Goal: Information Seeking & Learning: Check status

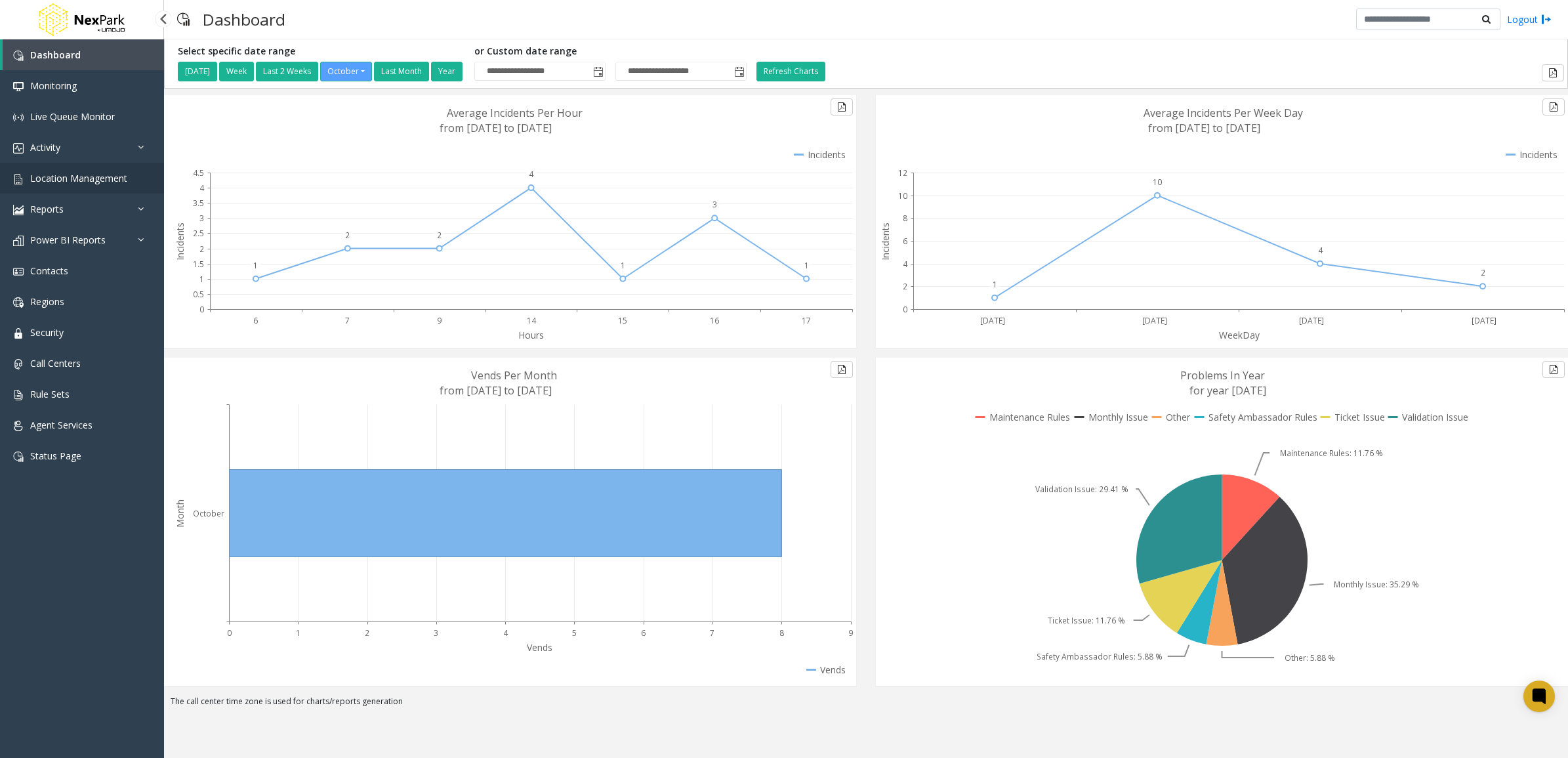
click at [115, 181] on span "Location Management" at bounding box center [79, 178] width 97 height 12
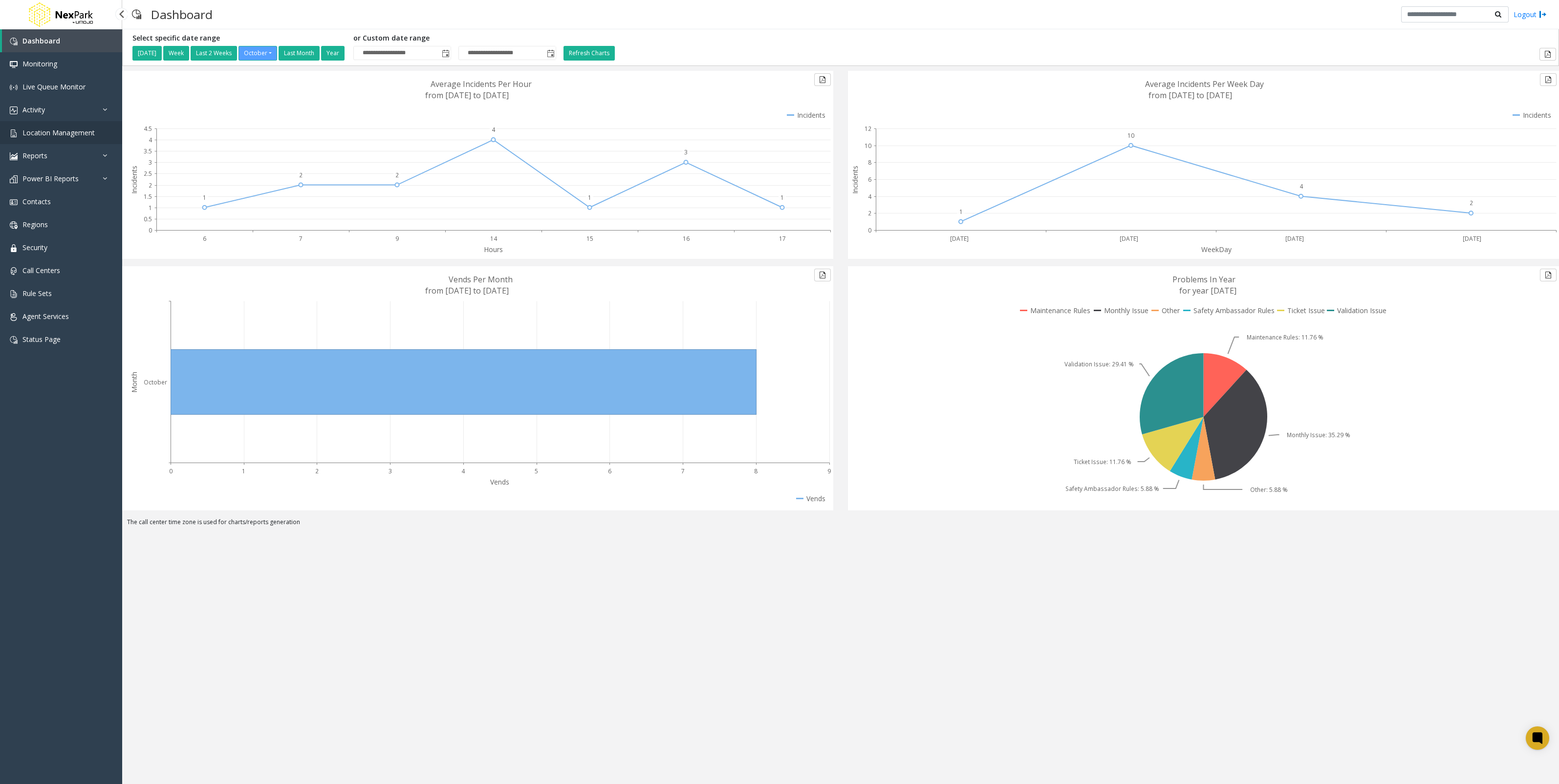
click at [73, 137] on span "Location Management" at bounding box center [59, 132] width 73 height 9
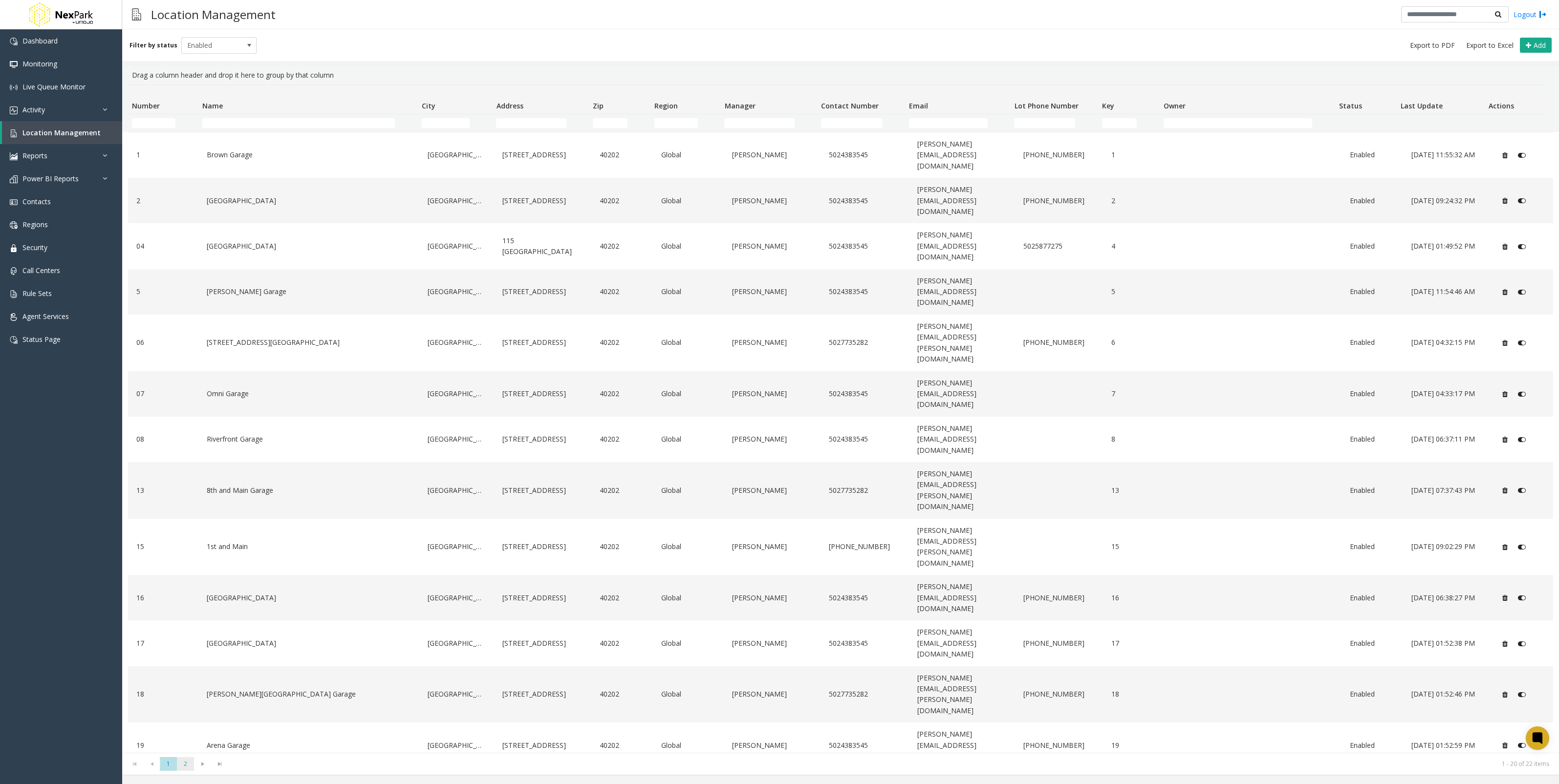
click at [186, 763] on span "2" at bounding box center [185, 764] width 17 height 13
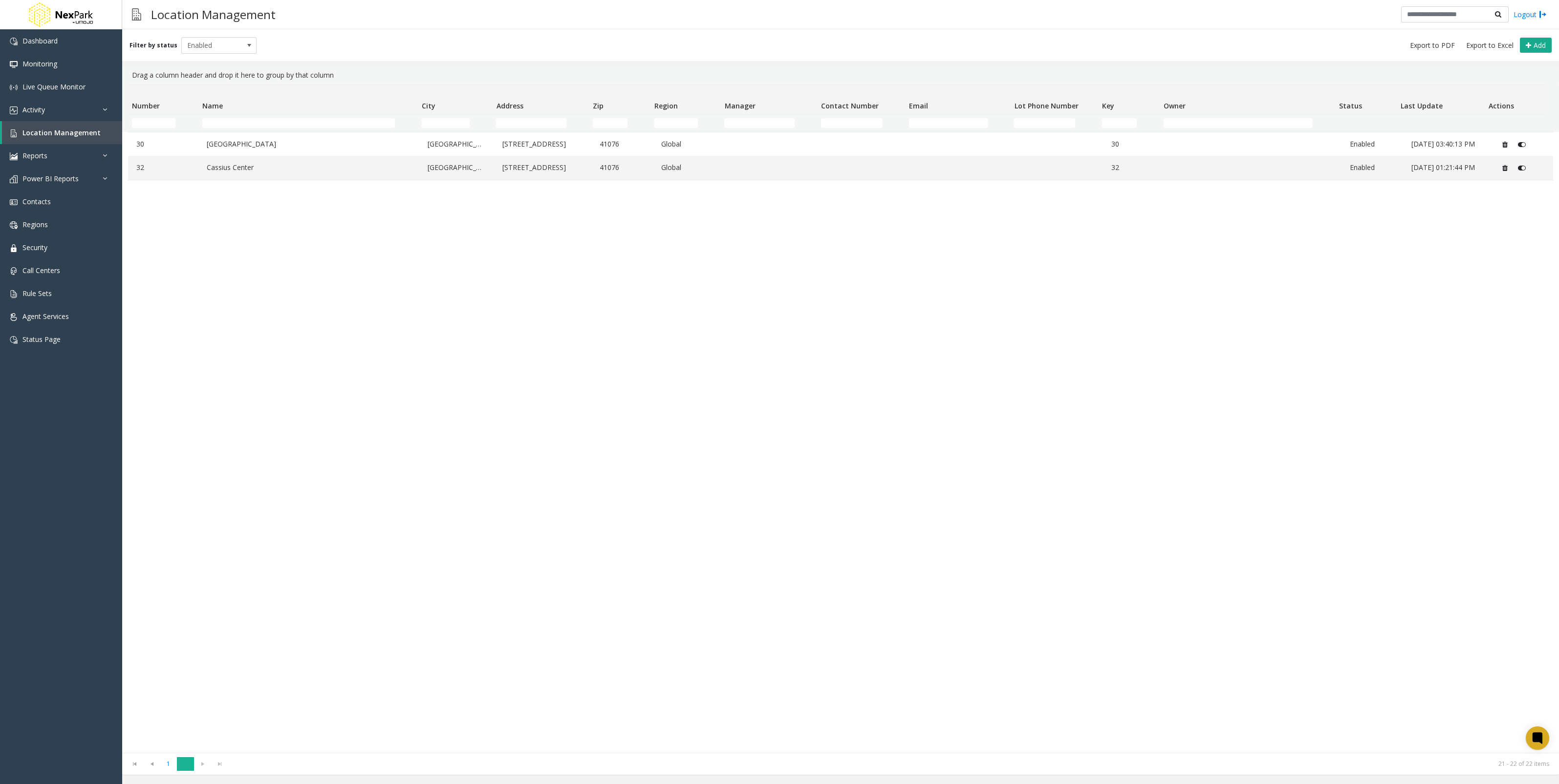
click at [180, 763] on span "2" at bounding box center [185, 764] width 17 height 13
click at [176, 762] on span "1" at bounding box center [168, 764] width 17 height 13
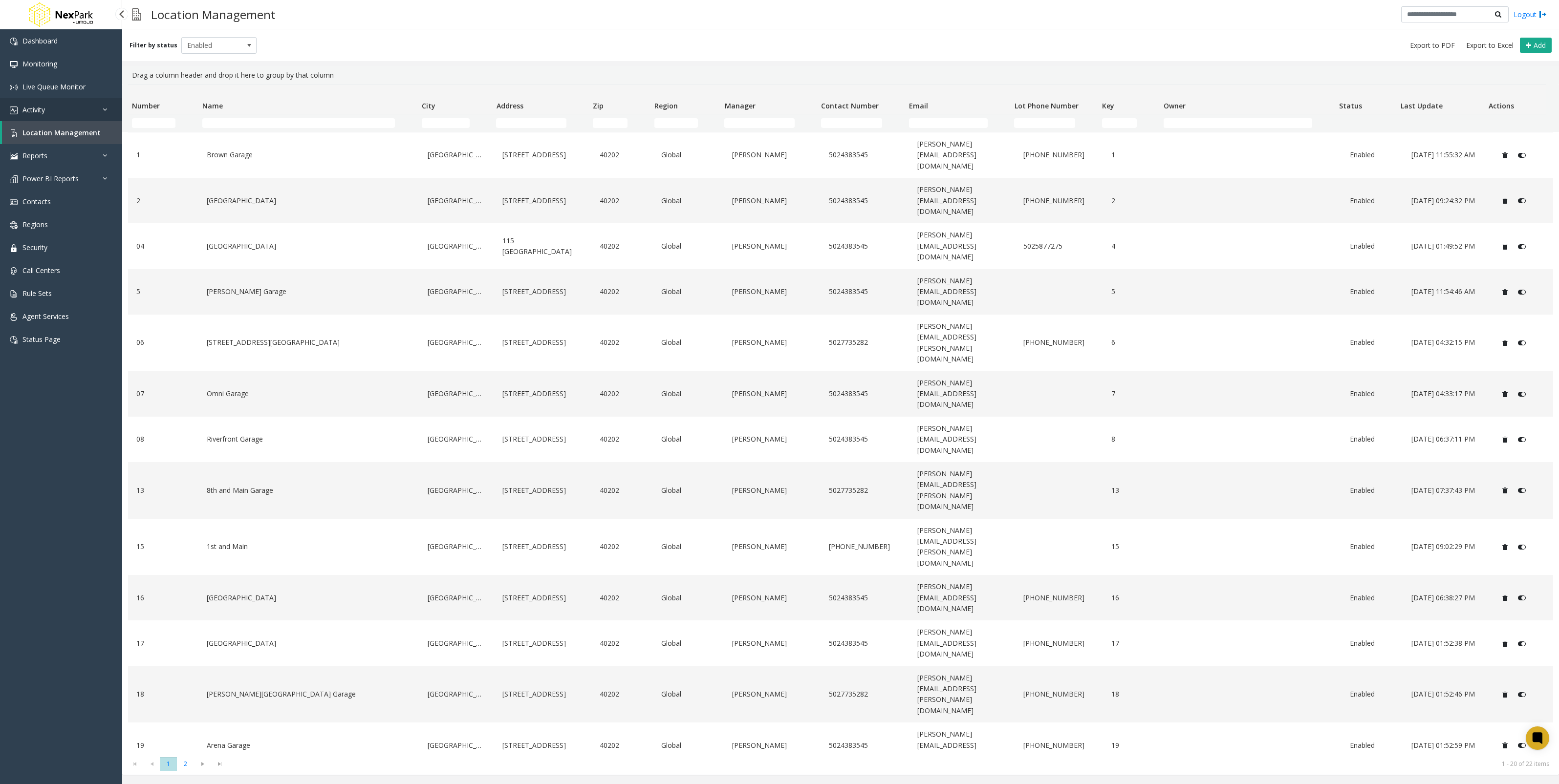
click at [88, 117] on link "Activity" at bounding box center [61, 109] width 122 height 23
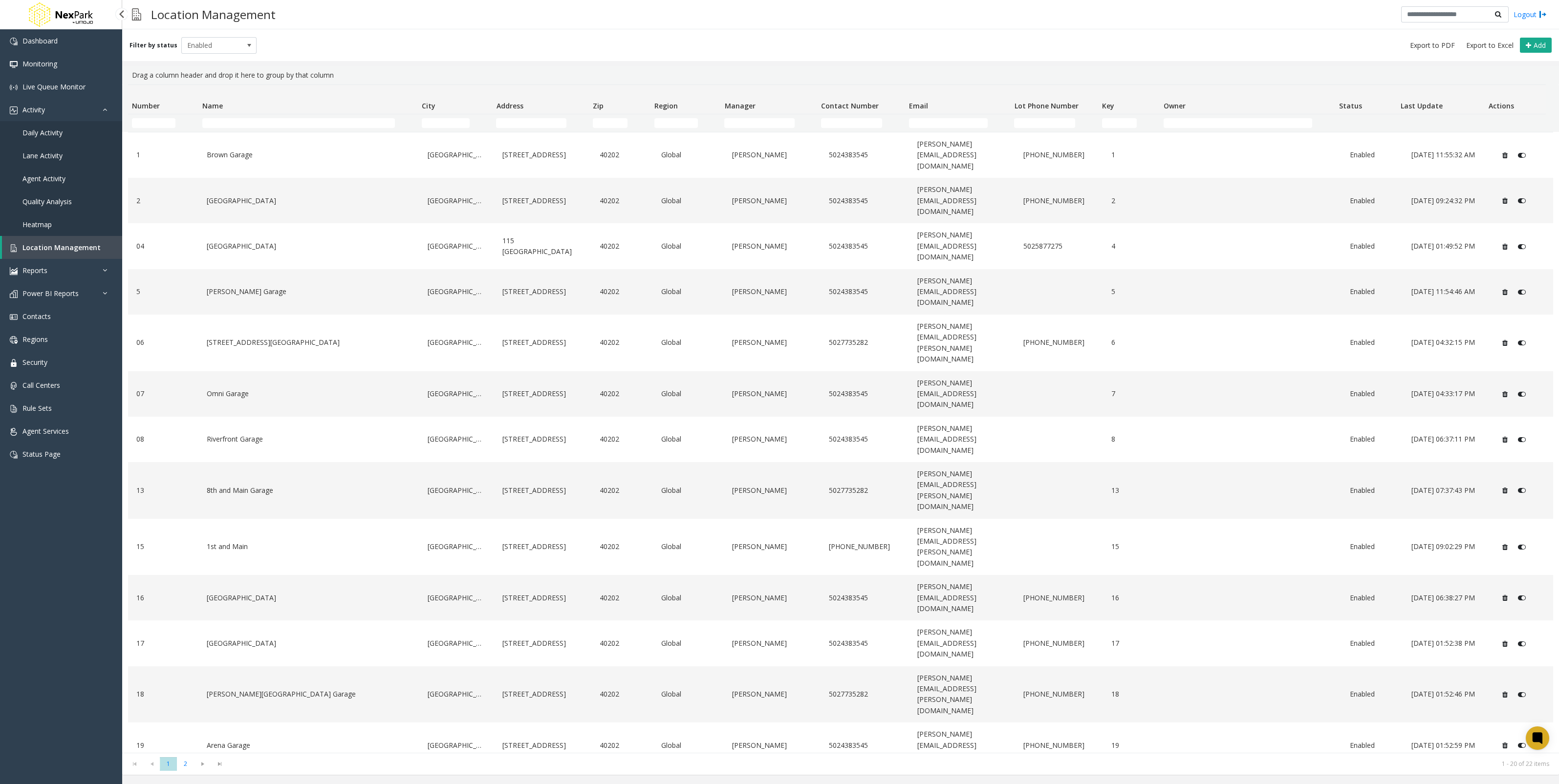
click at [73, 138] on link "Daily Activity" at bounding box center [61, 132] width 122 height 23
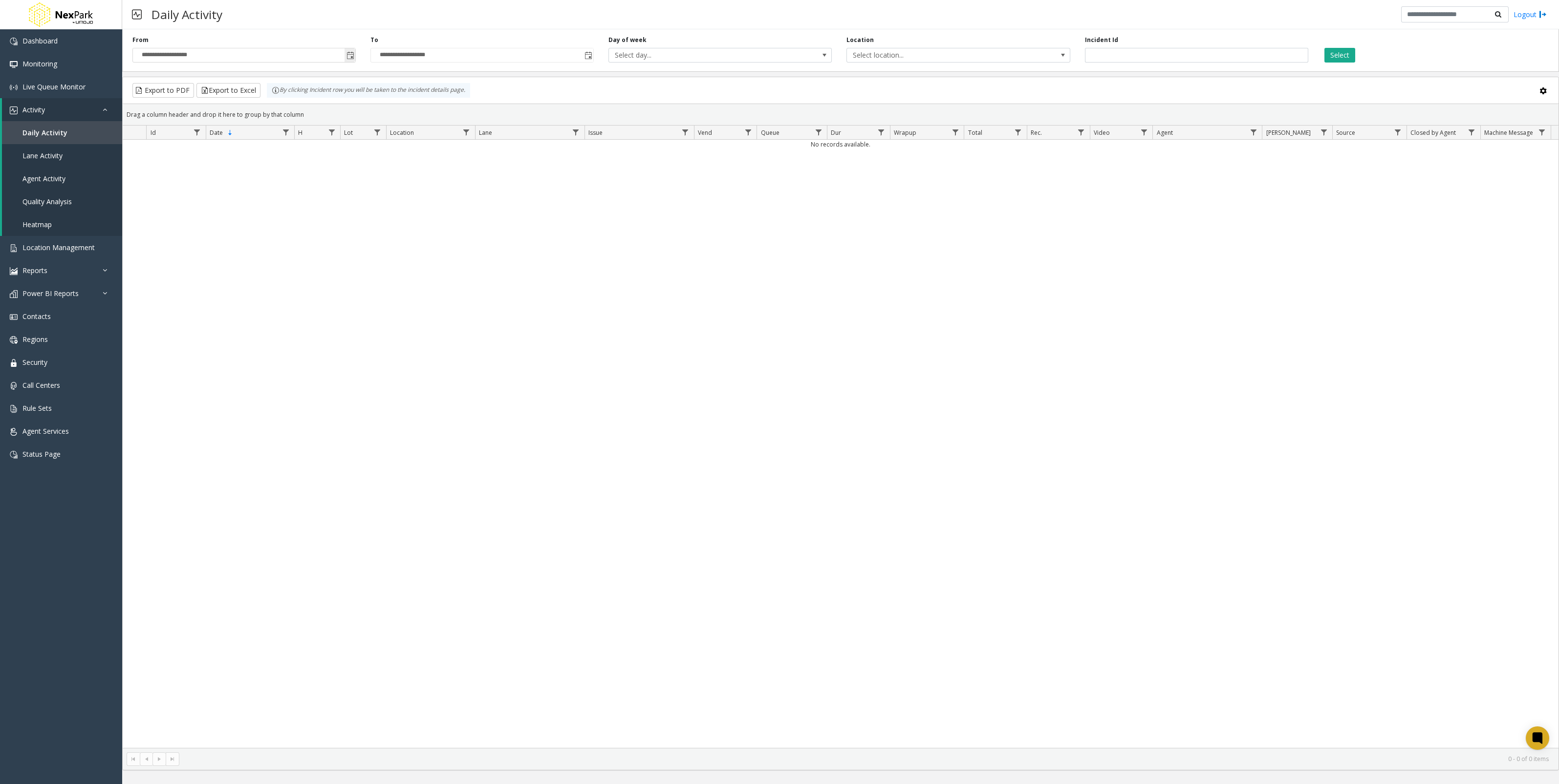
click at [349, 57] on span "Toggle popup" at bounding box center [350, 56] width 8 height 8
click at [198, 203] on span "1" at bounding box center [205, 200] width 16 height 16
click at [241, 249] on button "Set" at bounding box center [242, 253] width 62 height 22
type input "**********"
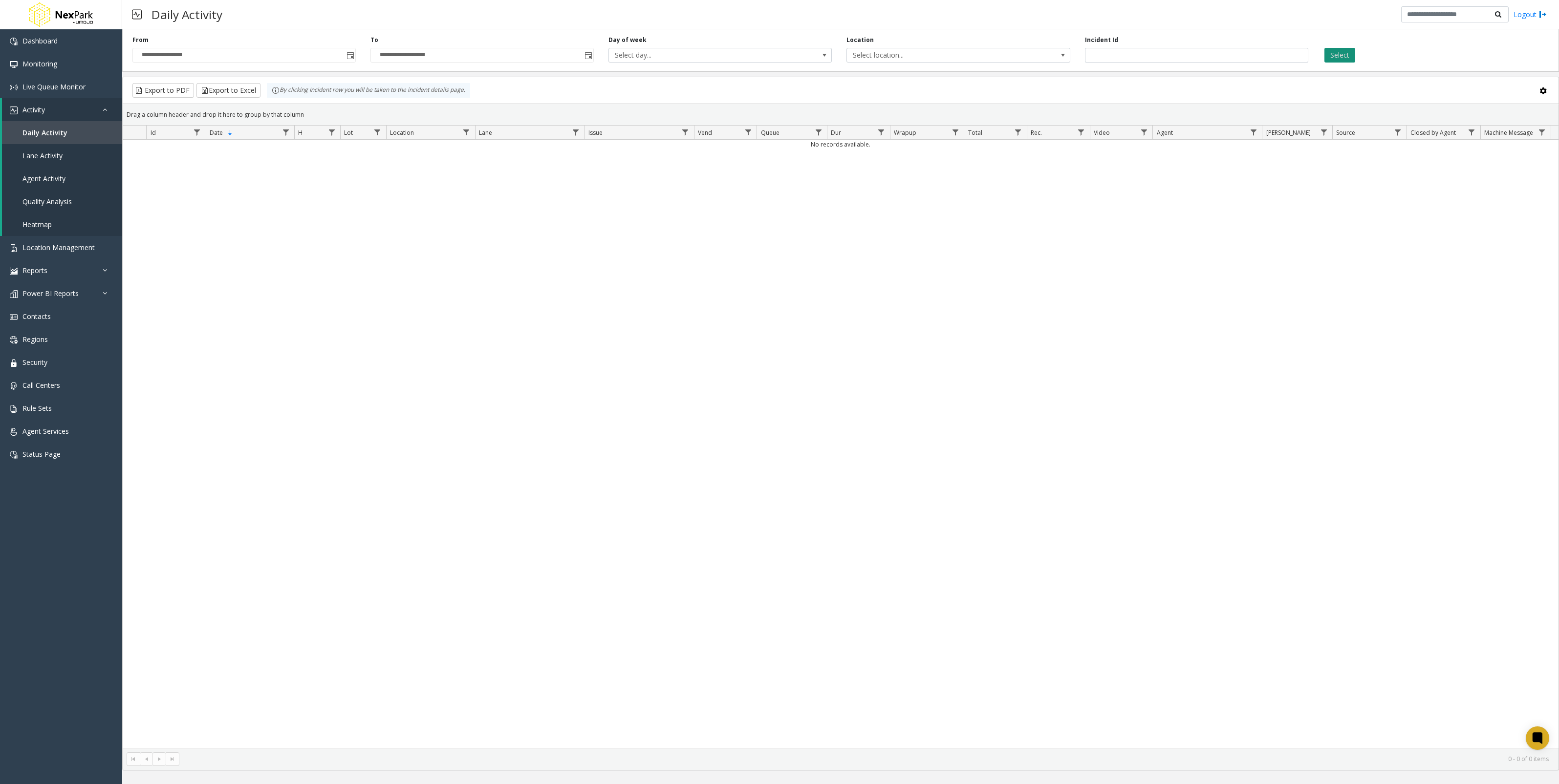
click at [1347, 61] on button "Select" at bounding box center [1339, 55] width 31 height 15
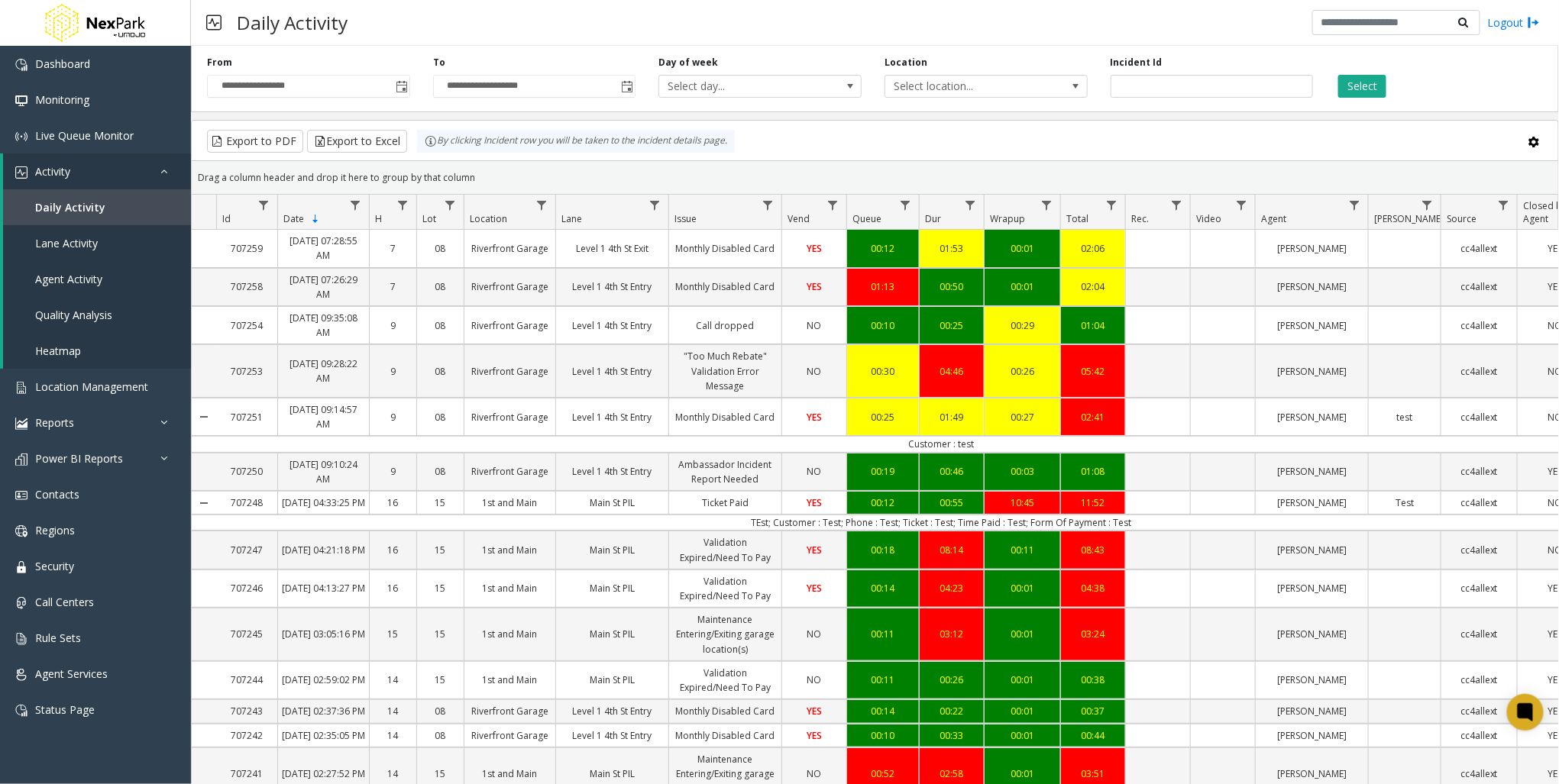
drag, startPoint x: 2406, startPoint y: 59, endPoint x: 1233, endPoint y: 135, distance: 1175.5
click at [1233, 135] on div "Export to PDF Export to Excel By clicking Incident row you will be taken to the…" at bounding box center [874, 141] width 1340 height 23
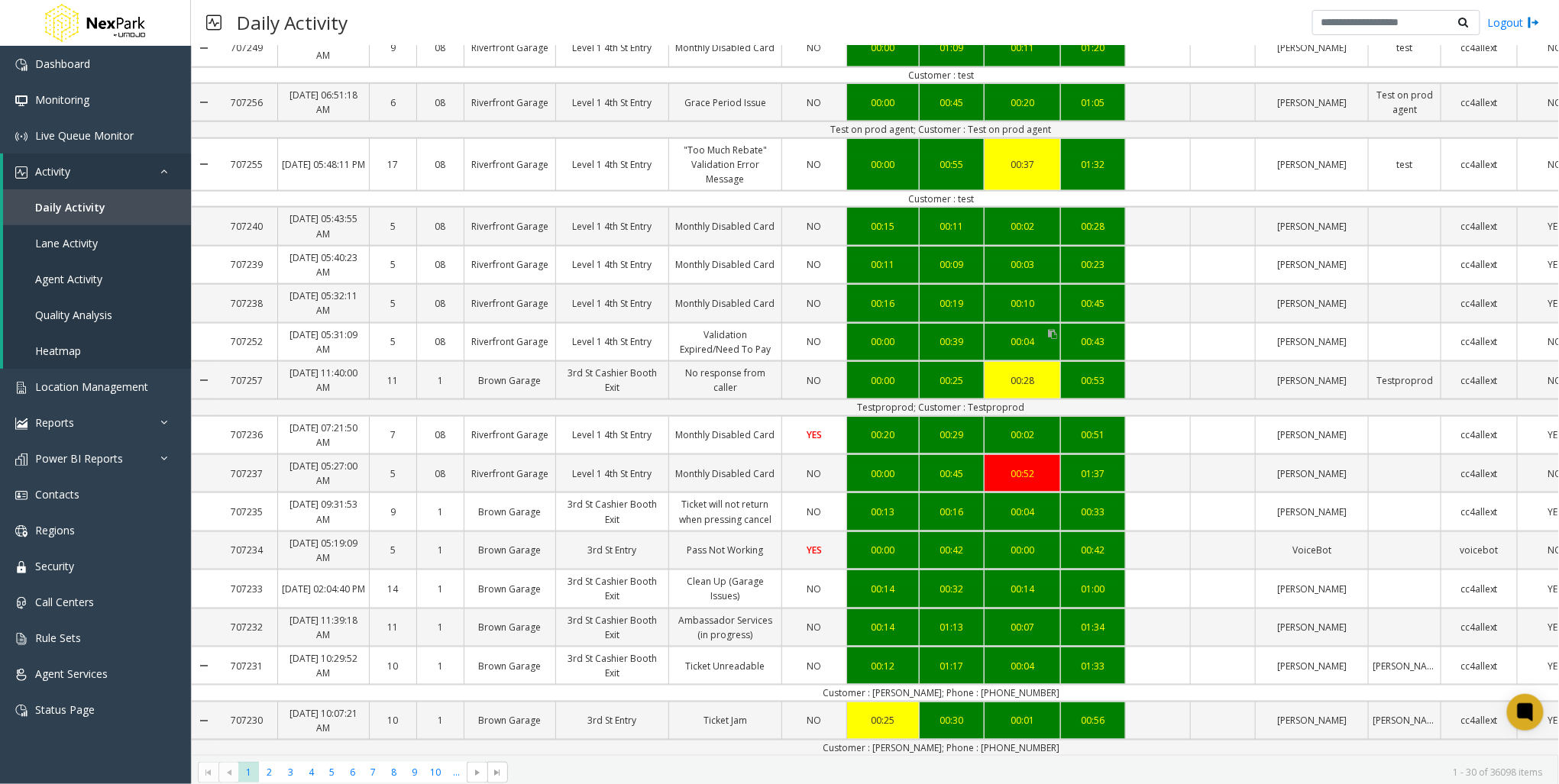
scroll to position [419, 0]
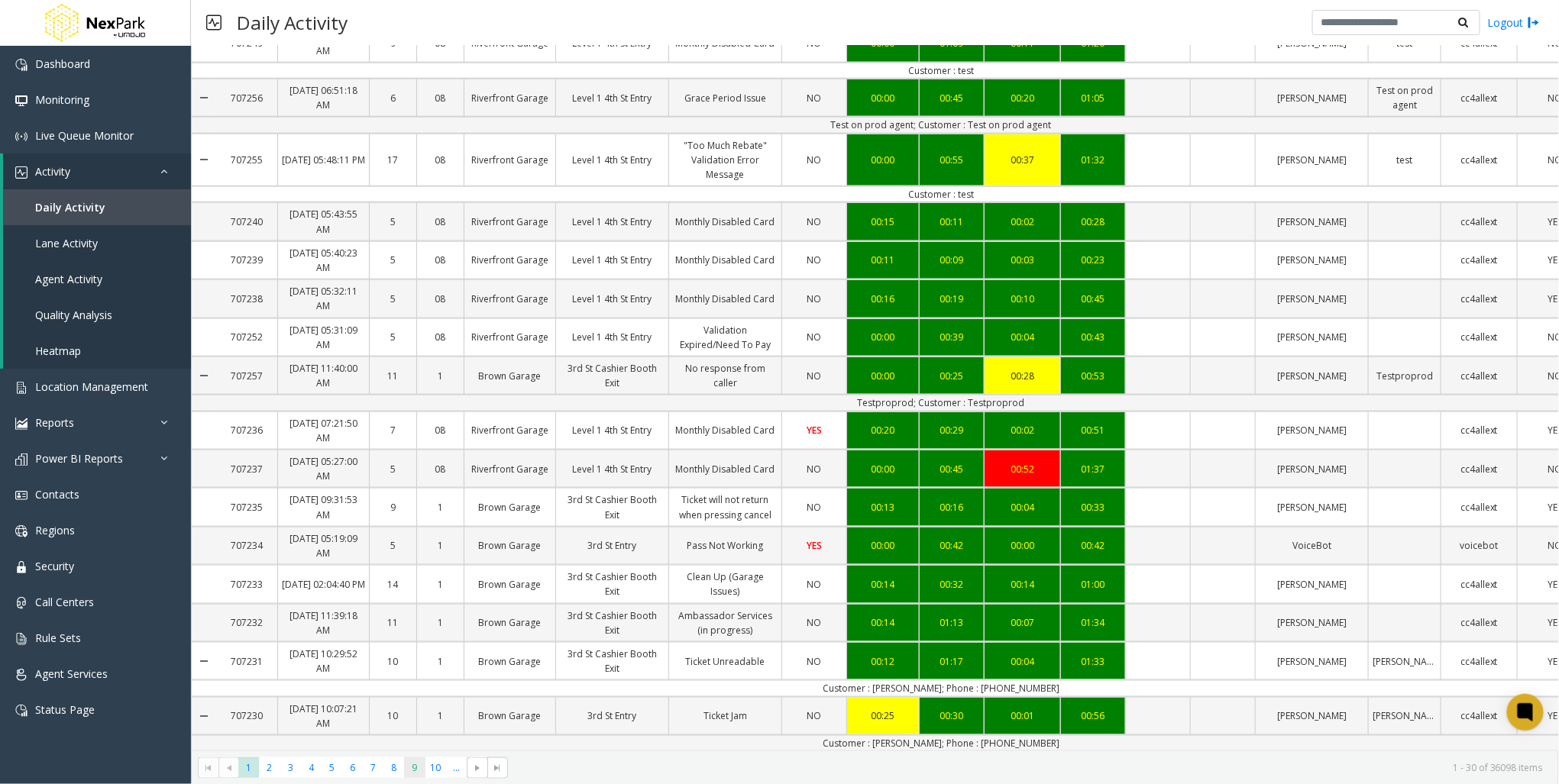
click at [419, 764] on span "9" at bounding box center [414, 768] width 21 height 21
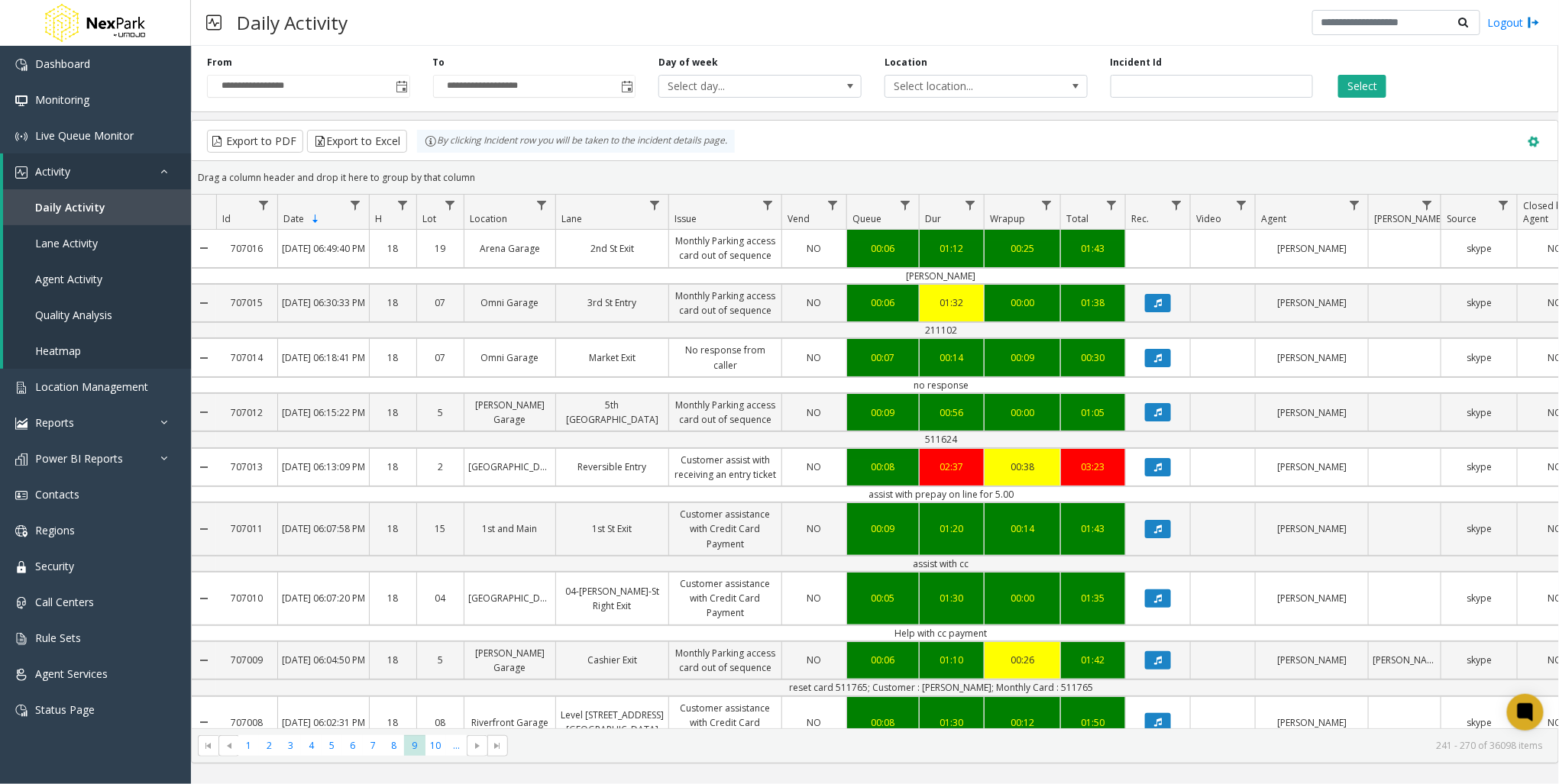
click at [1537, 143] on span at bounding box center [1534, 142] width 17 height 17
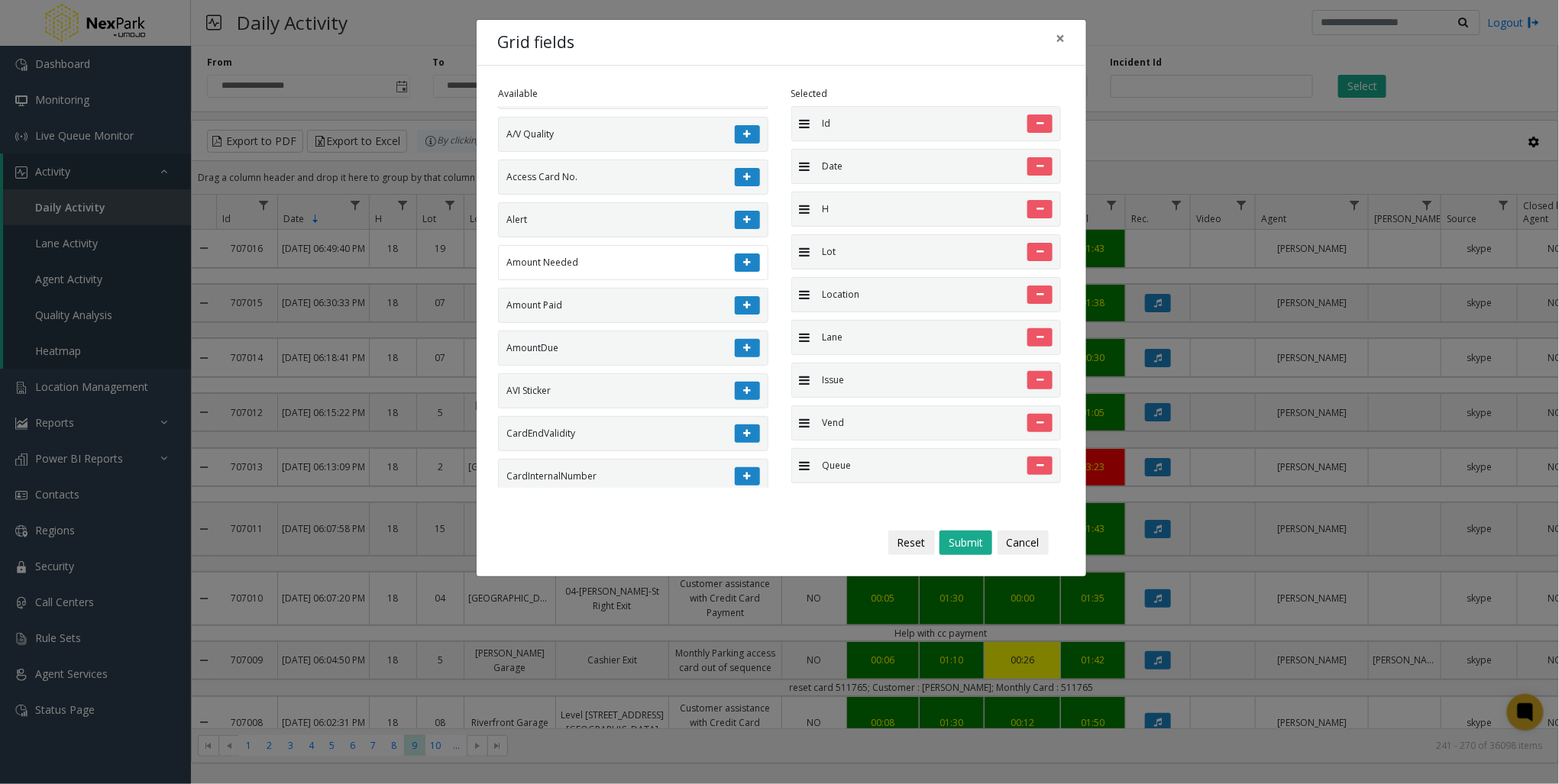
scroll to position [672, 0]
click at [748, 204] on li "Alert" at bounding box center [634, 221] width 271 height 35
click at [740, 212] on button at bounding box center [747, 220] width 26 height 18
click at [978, 546] on button "Submit" at bounding box center [966, 543] width 53 height 25
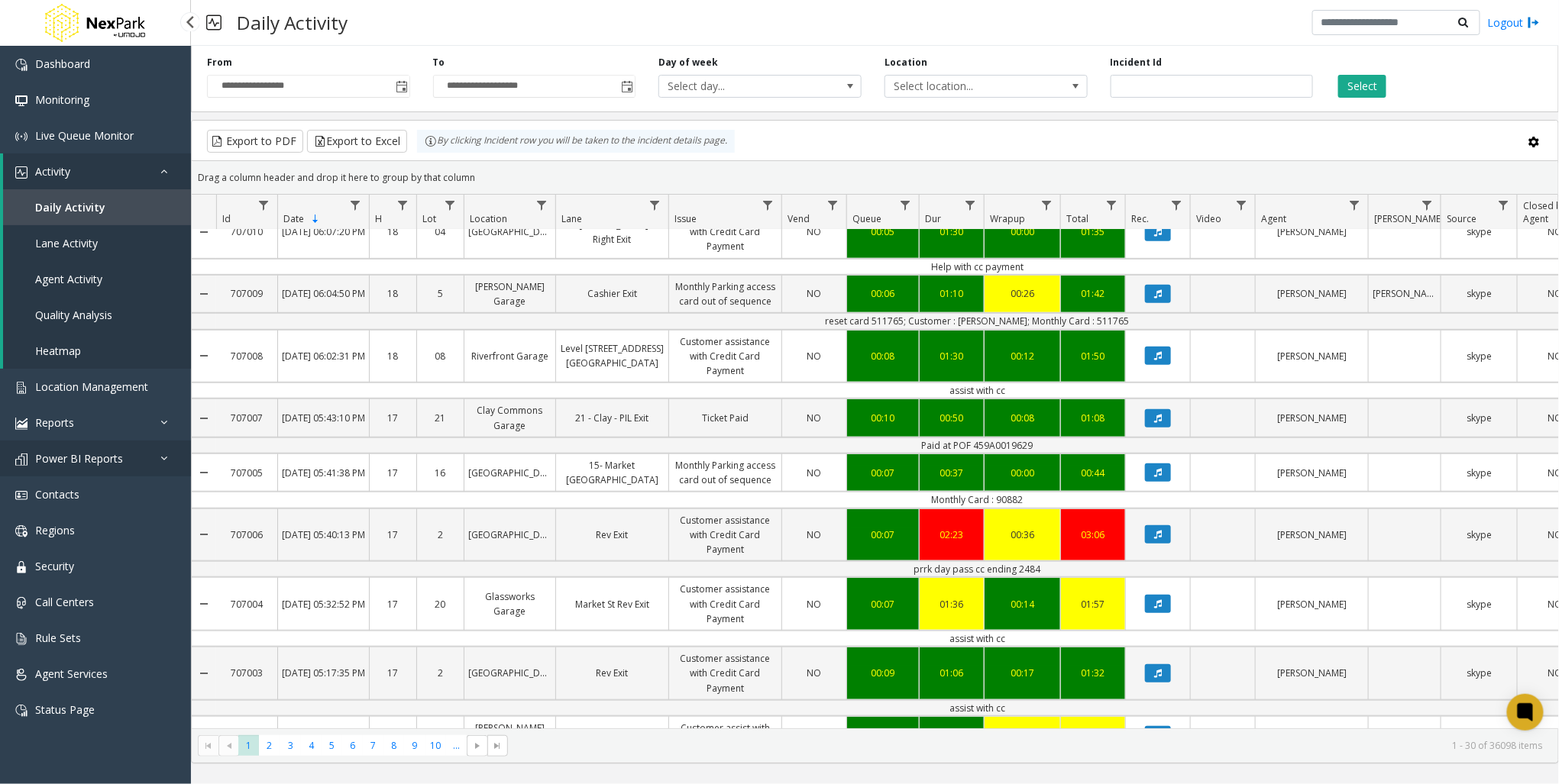
click at [139, 456] on link "Power BI Reports" at bounding box center [96, 459] width 191 height 36
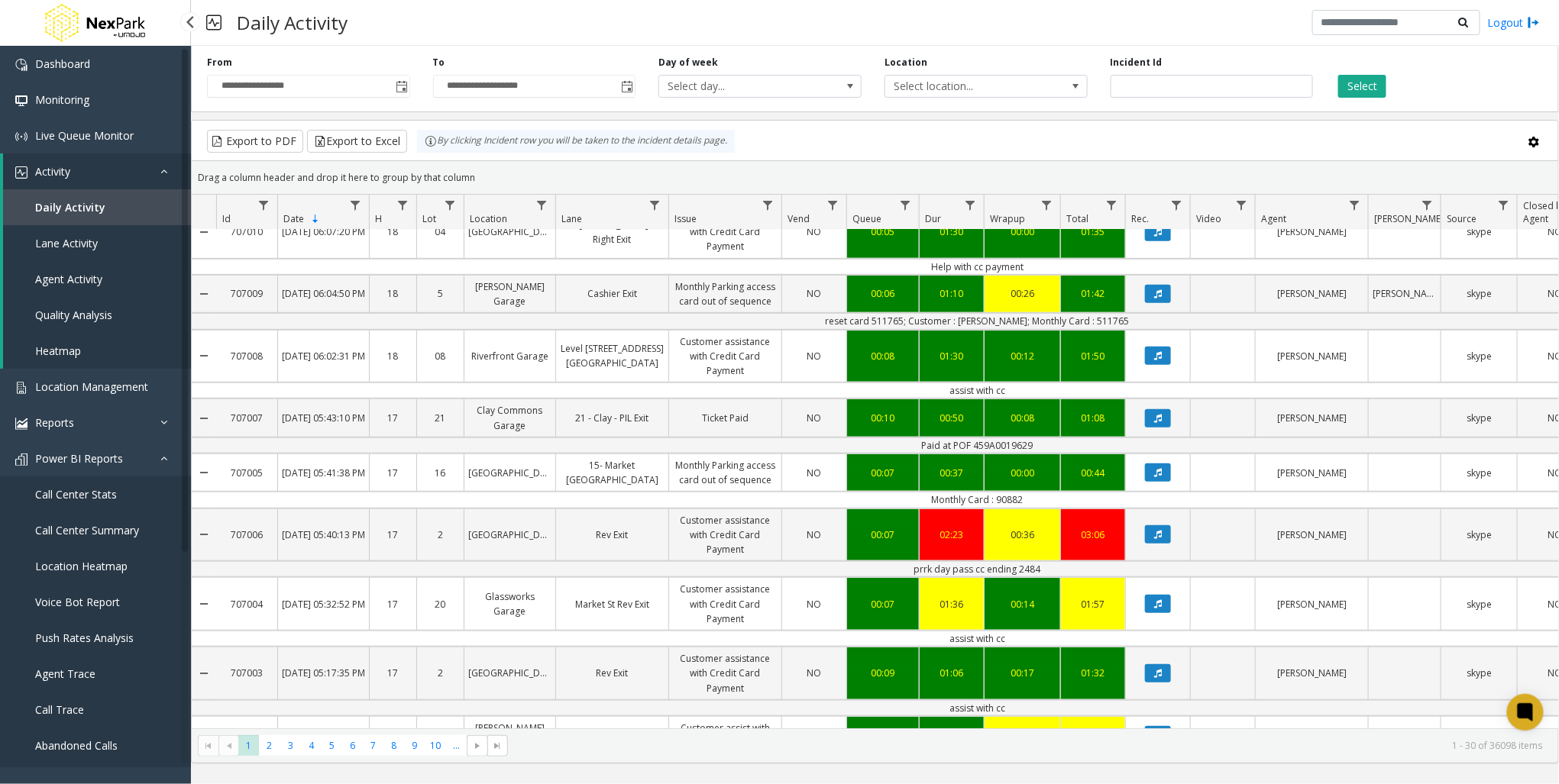
click at [112, 573] on link "Location Heatmap" at bounding box center [96, 566] width 191 height 36
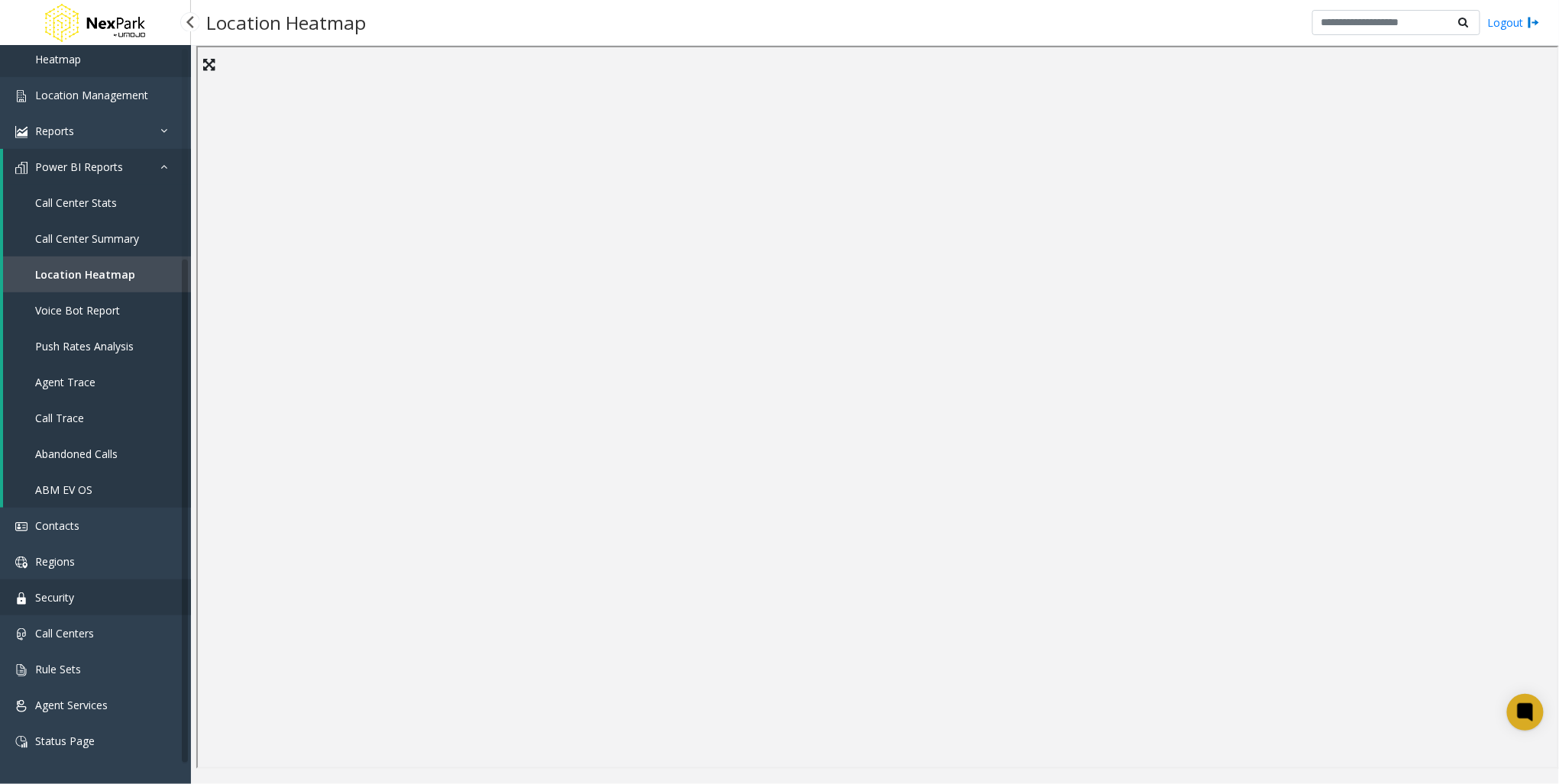
scroll to position [295, 0]
click at [101, 664] on link "Rule Sets" at bounding box center [96, 667] width 191 height 36
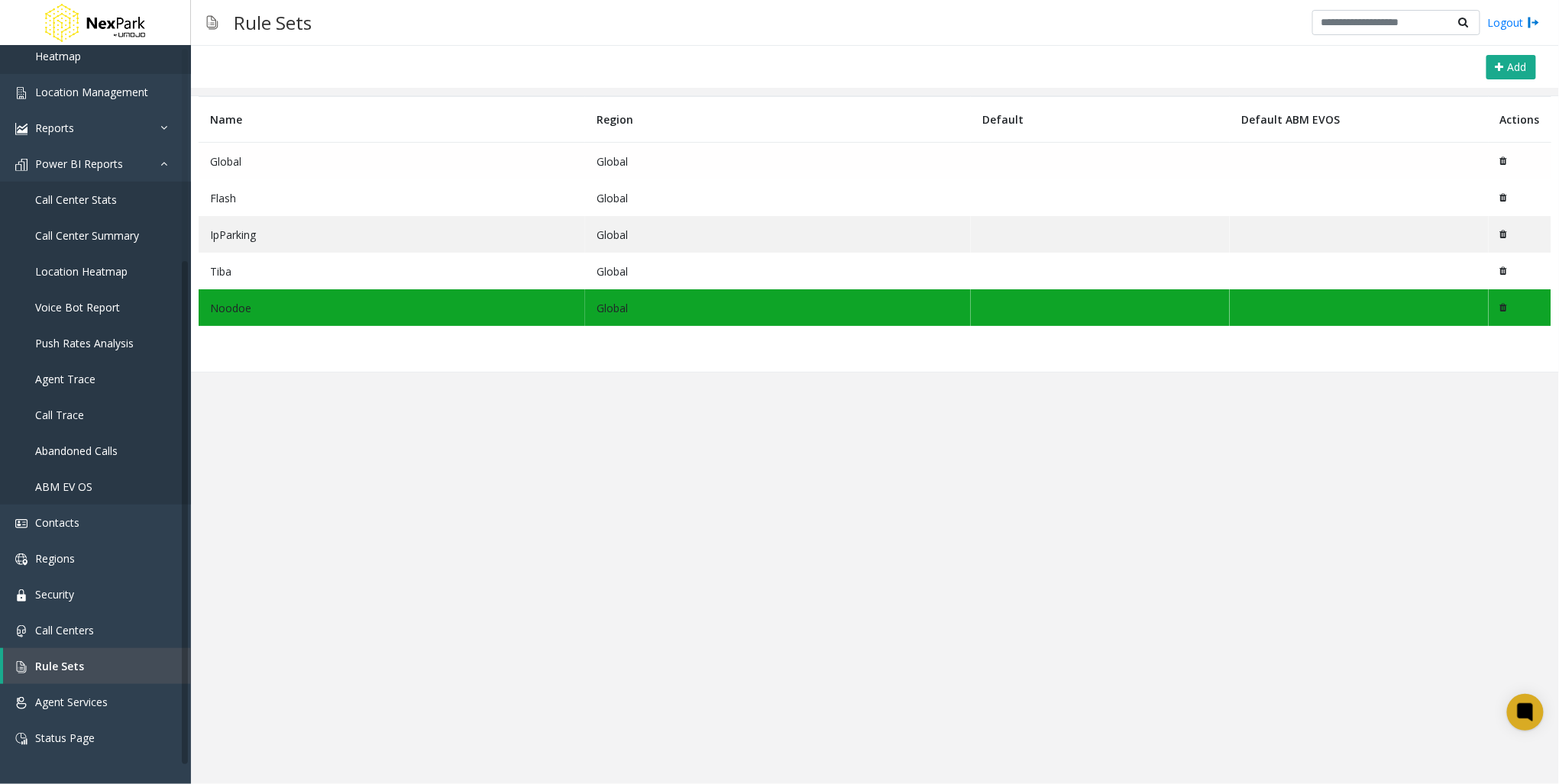
click at [427, 165] on td "Global" at bounding box center [392, 162] width 387 height 38
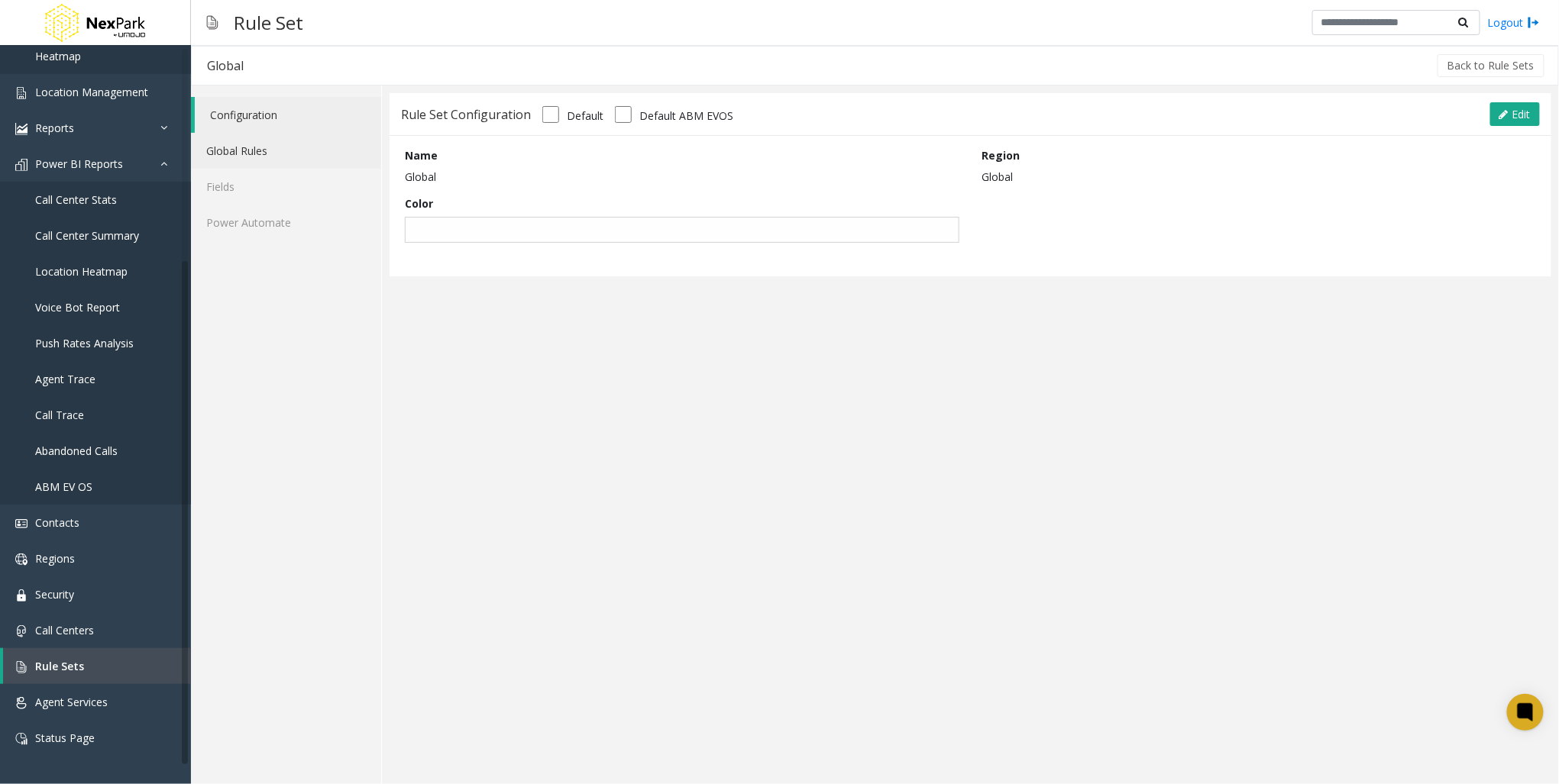
click at [244, 154] on link "Global Rules" at bounding box center [286, 151] width 190 height 36
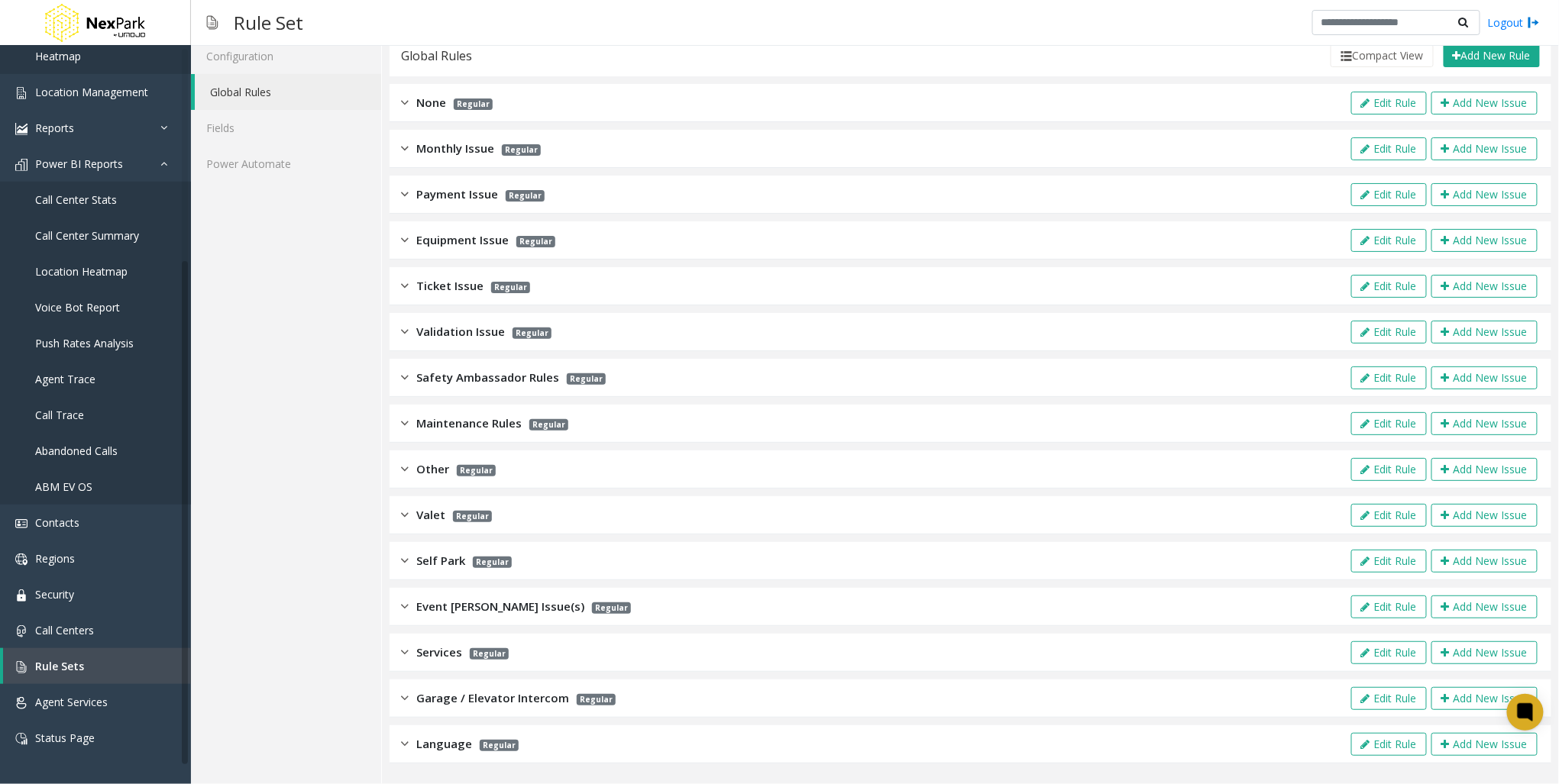
scroll to position [63, 0]
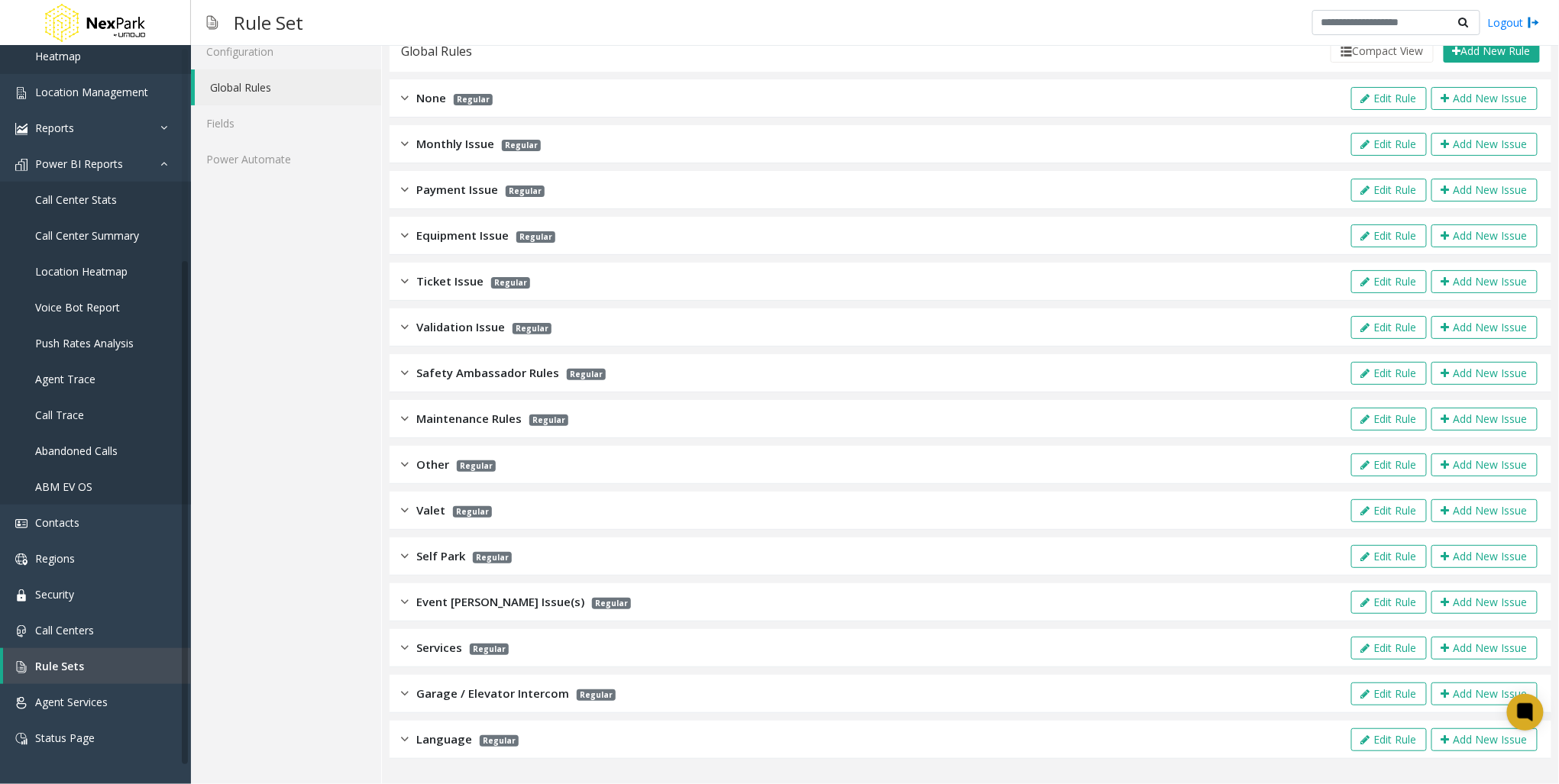
click at [439, 339] on div "Validation Issue Regular Edit Rule Add New Issue" at bounding box center [971, 327] width 1162 height 38
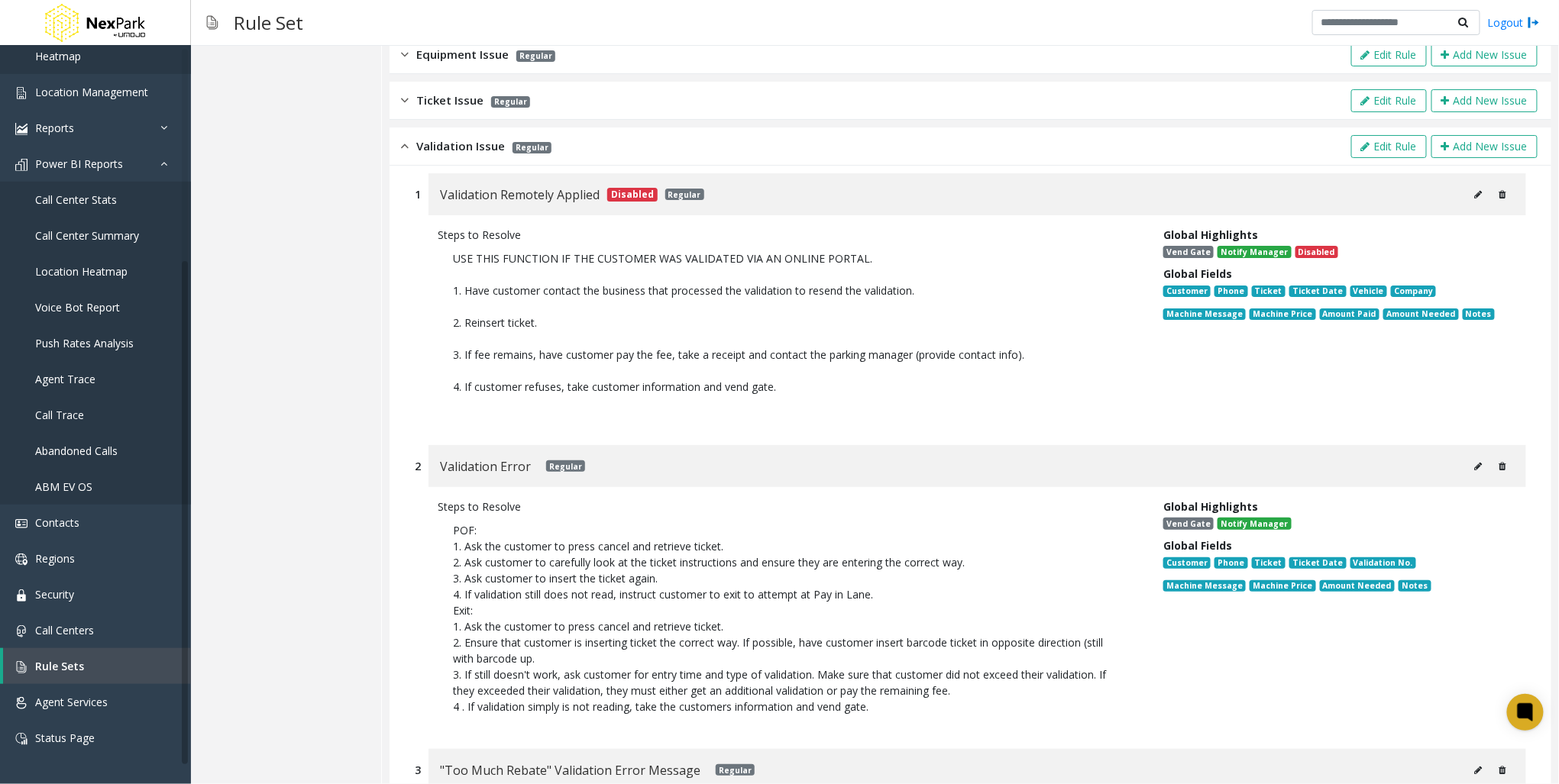
scroll to position [247, 0]
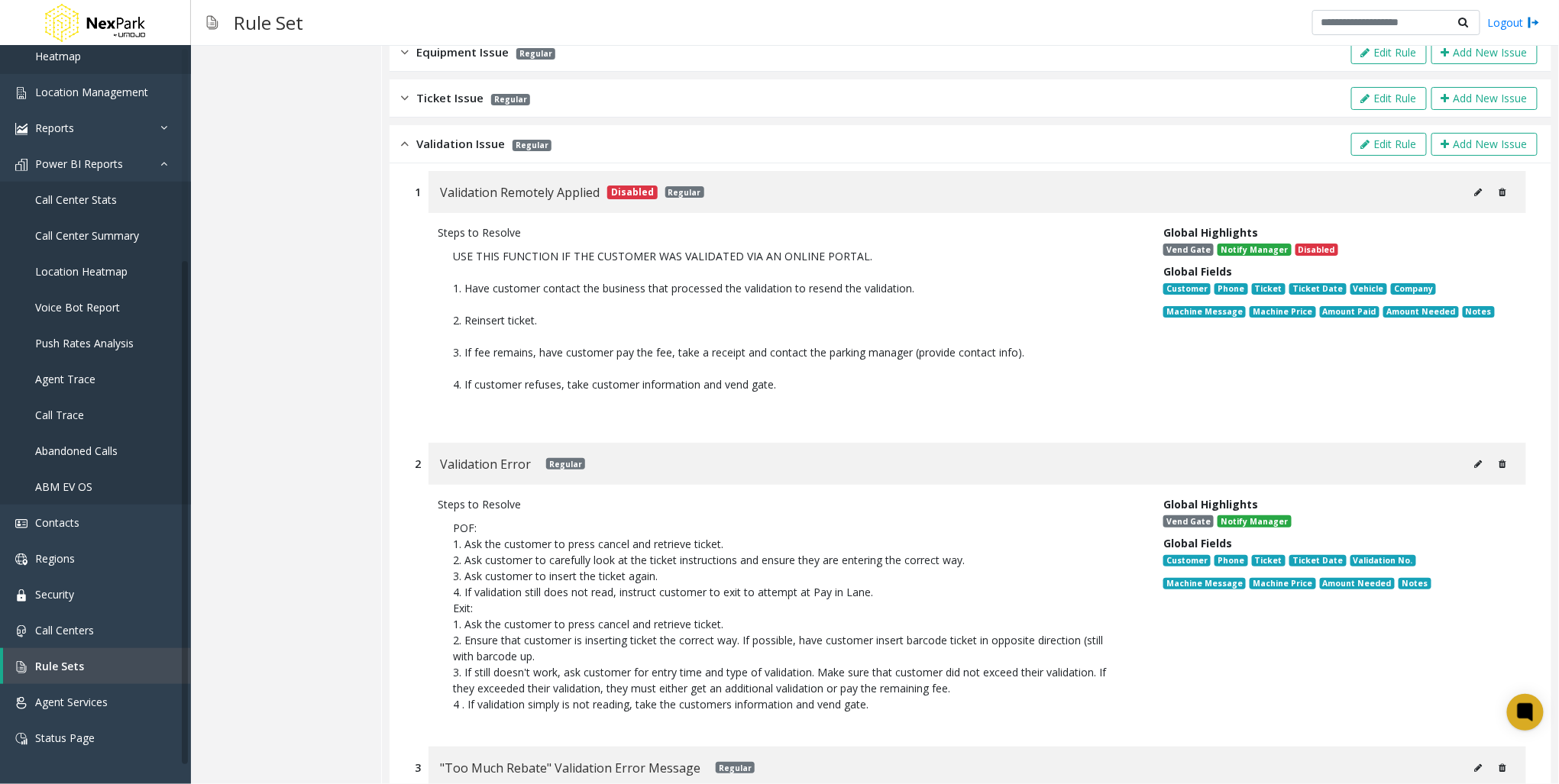
click at [1466, 464] on button at bounding box center [1479, 464] width 25 height 23
type input "**********"
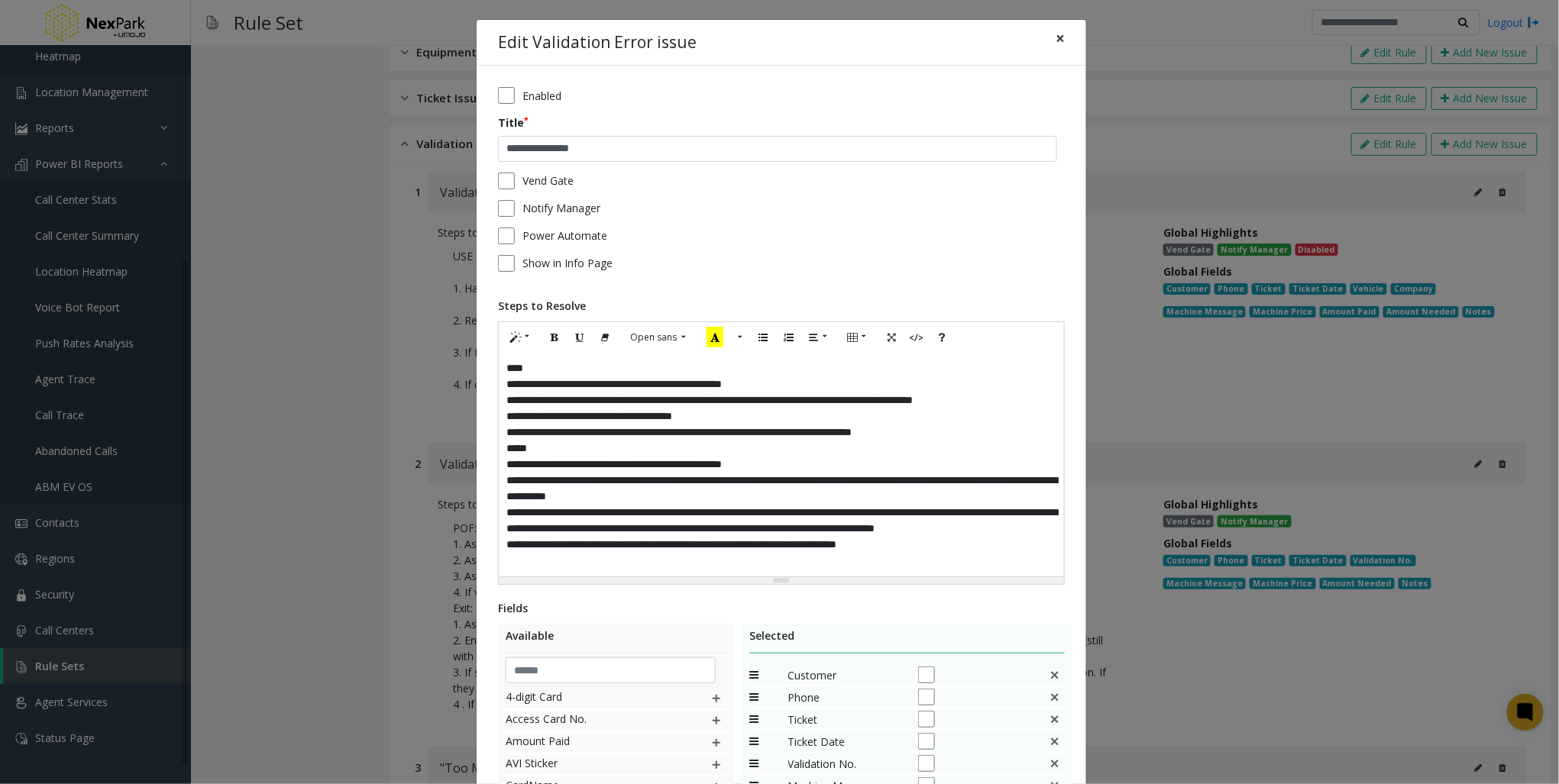
click at [1056, 42] on span "×" at bounding box center [1060, 38] width 9 height 22
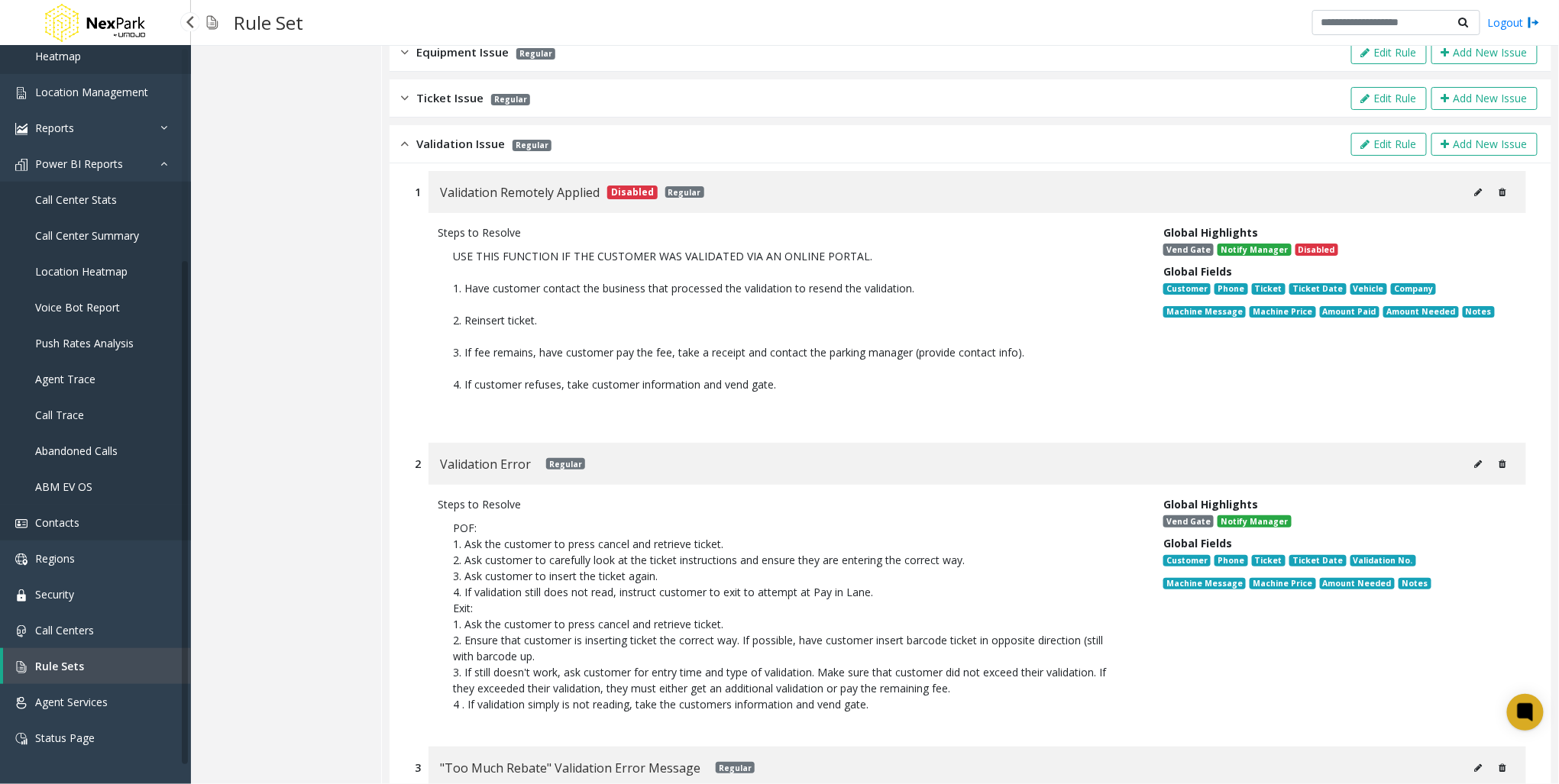
click at [81, 528] on link "Contacts" at bounding box center [96, 523] width 191 height 36
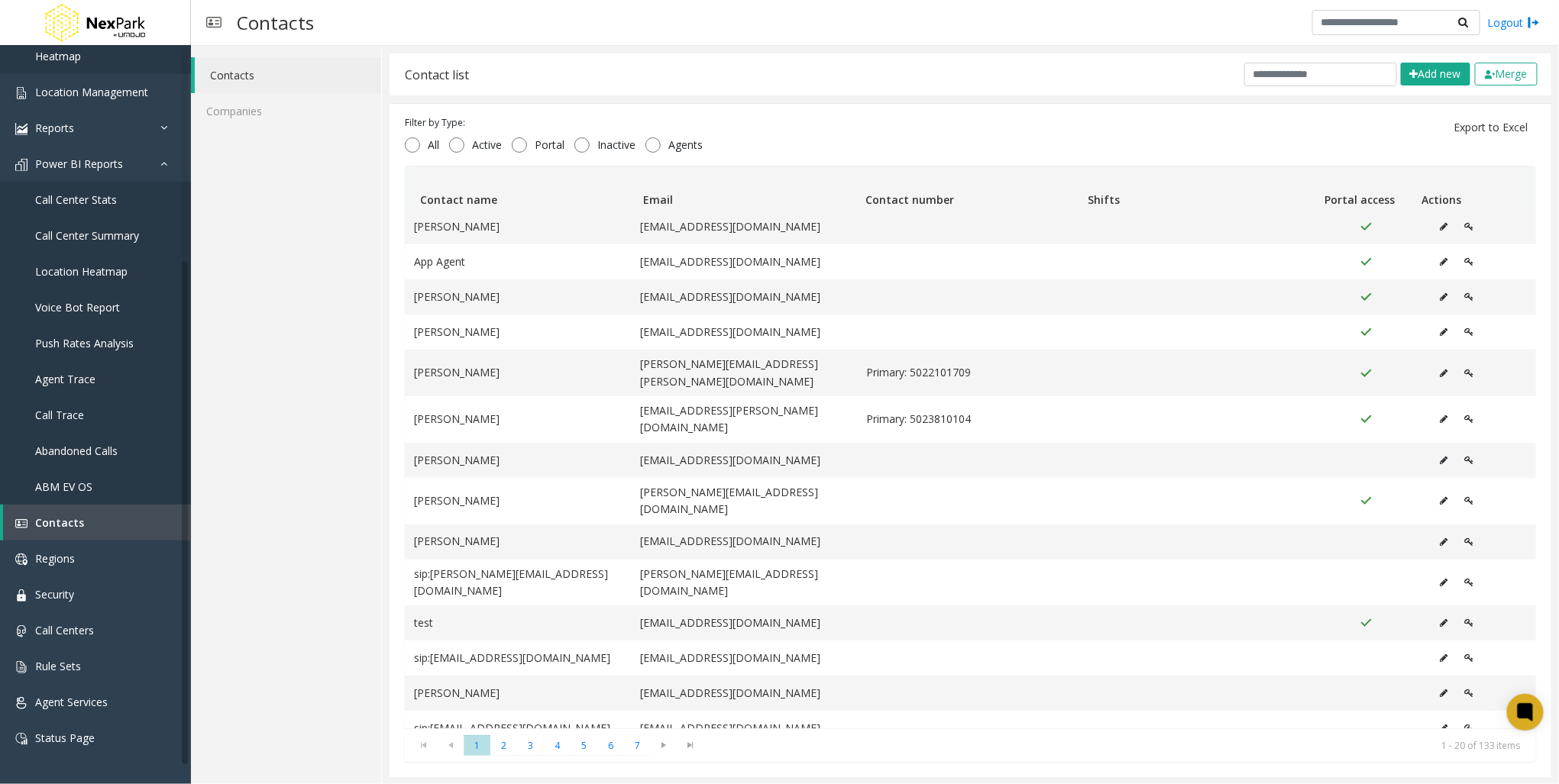
scroll to position [122, 0]
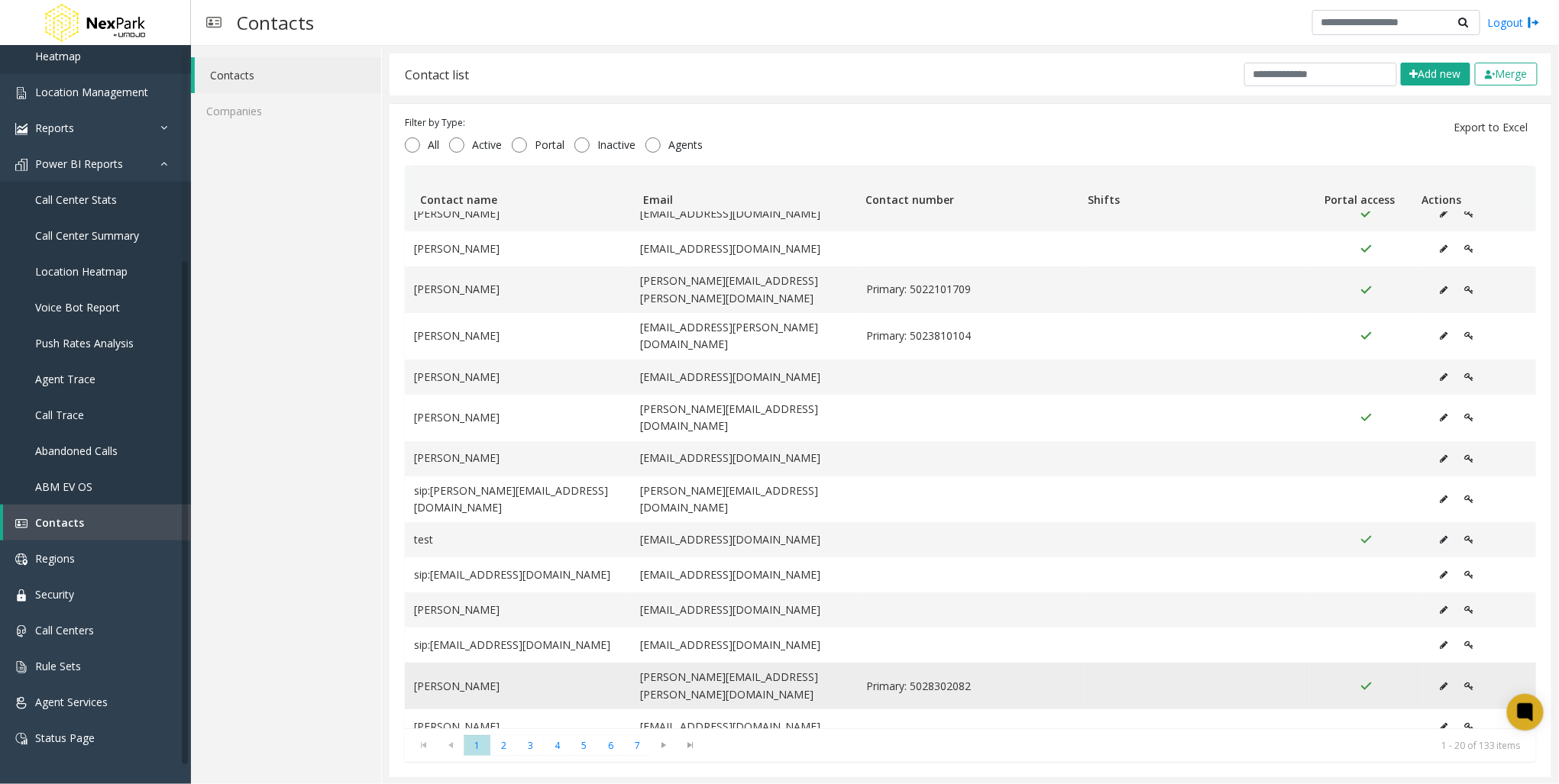
click at [1441, 682] on icon "Data table" at bounding box center [1445, 687] width 8 height 9
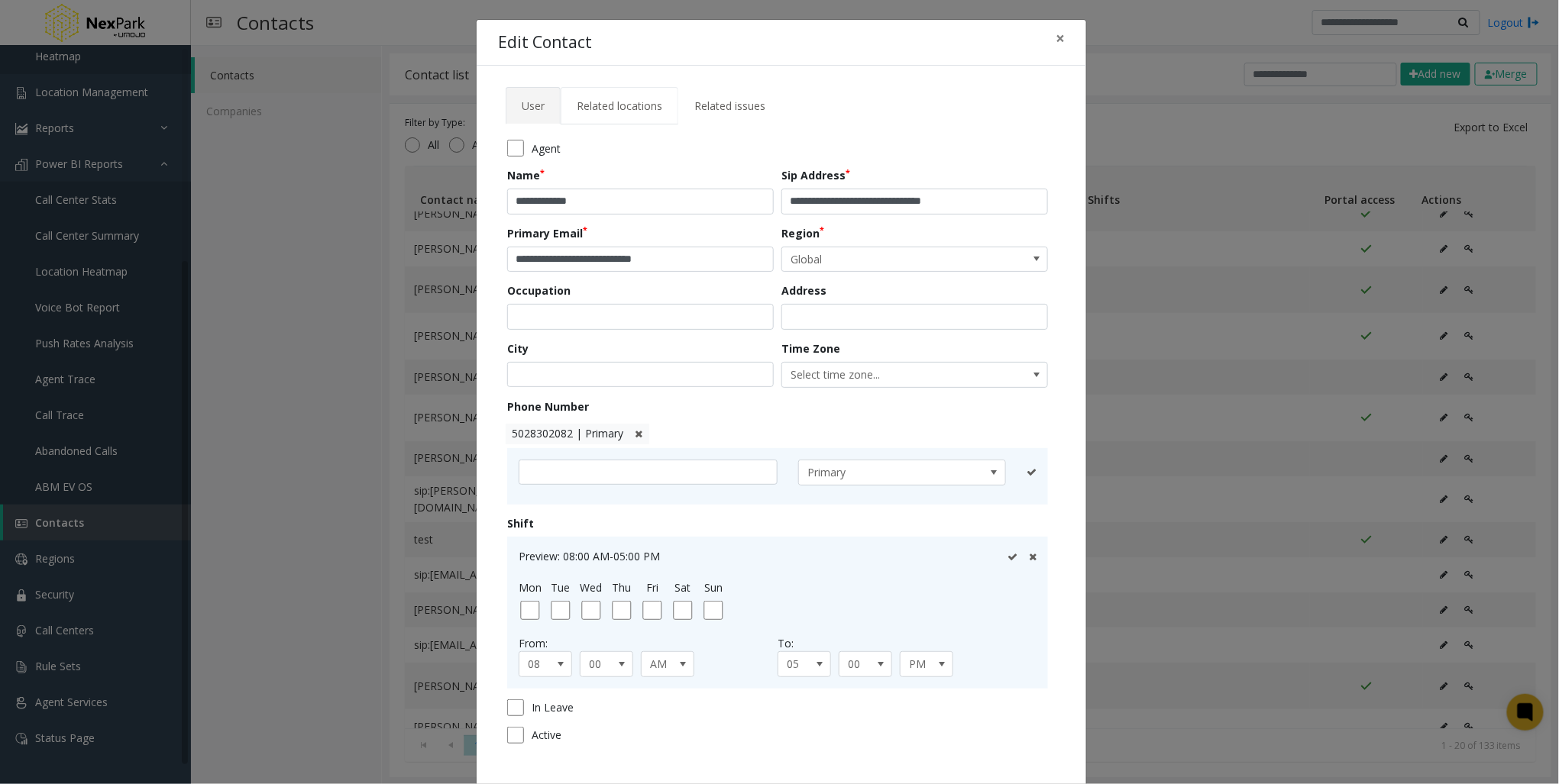
click at [637, 107] on span "Related locations" at bounding box center [620, 105] width 85 height 14
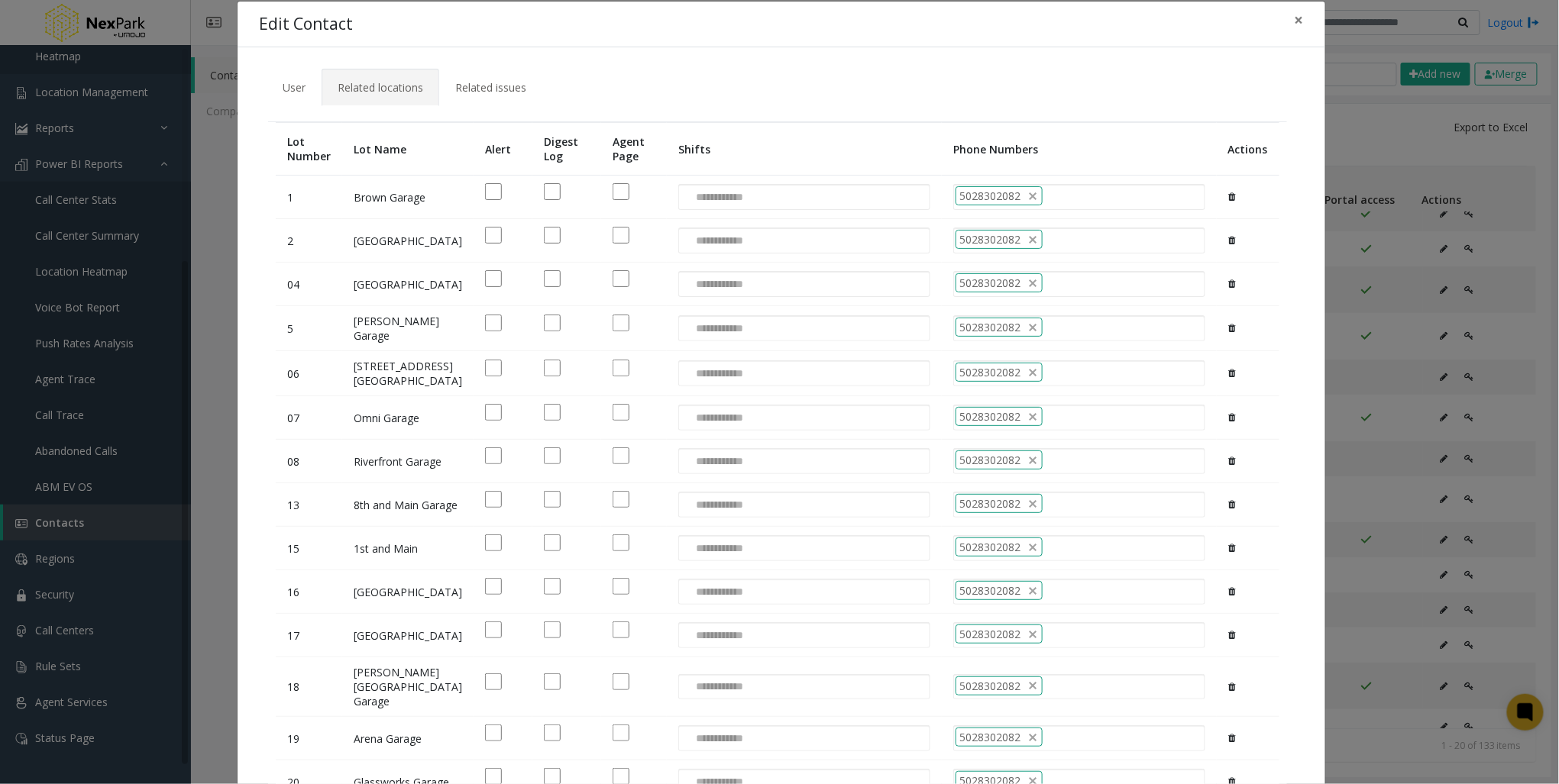
scroll to position [0, 0]
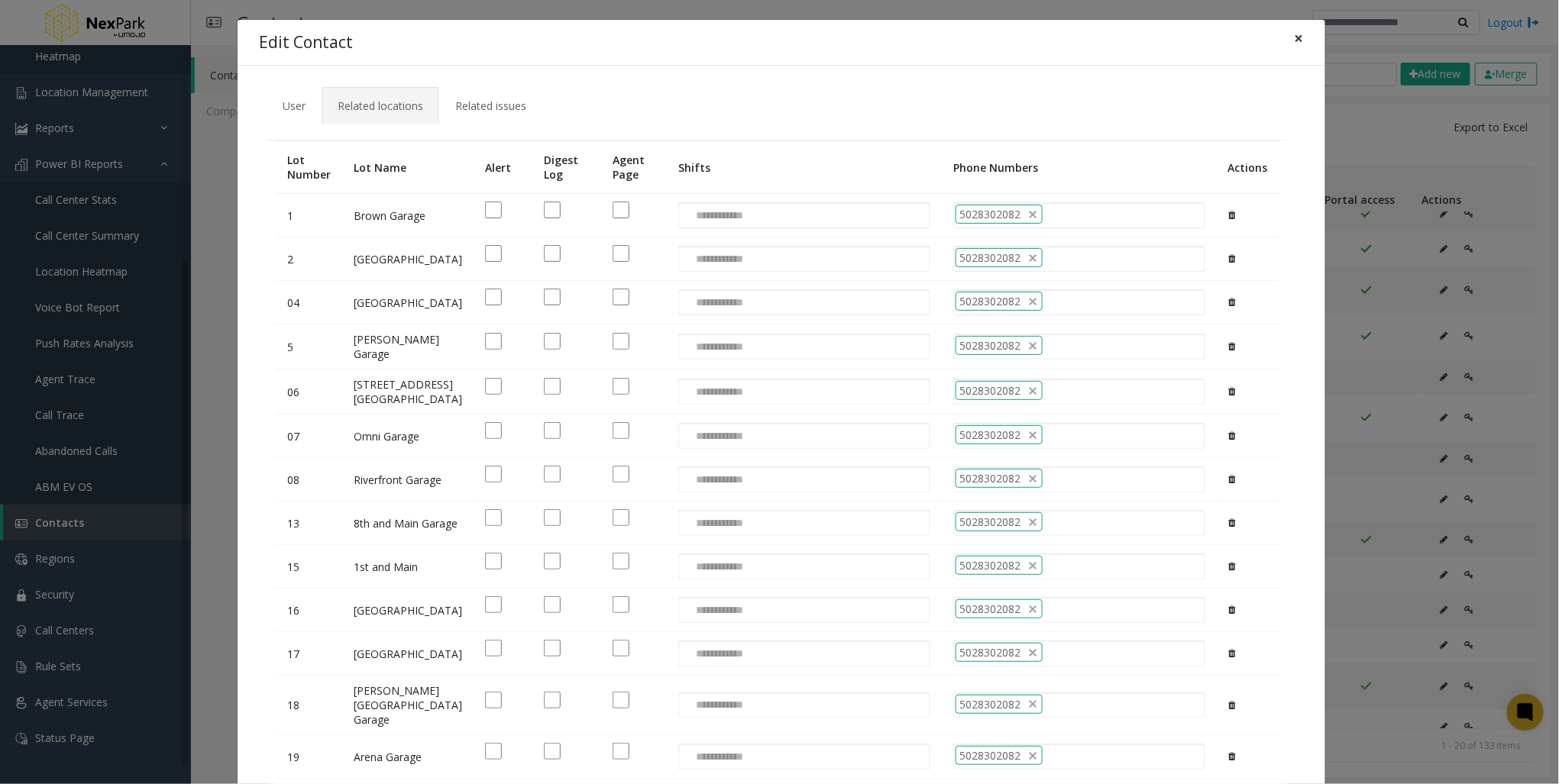
click at [1294, 38] on button "×" at bounding box center [1299, 39] width 30 height 38
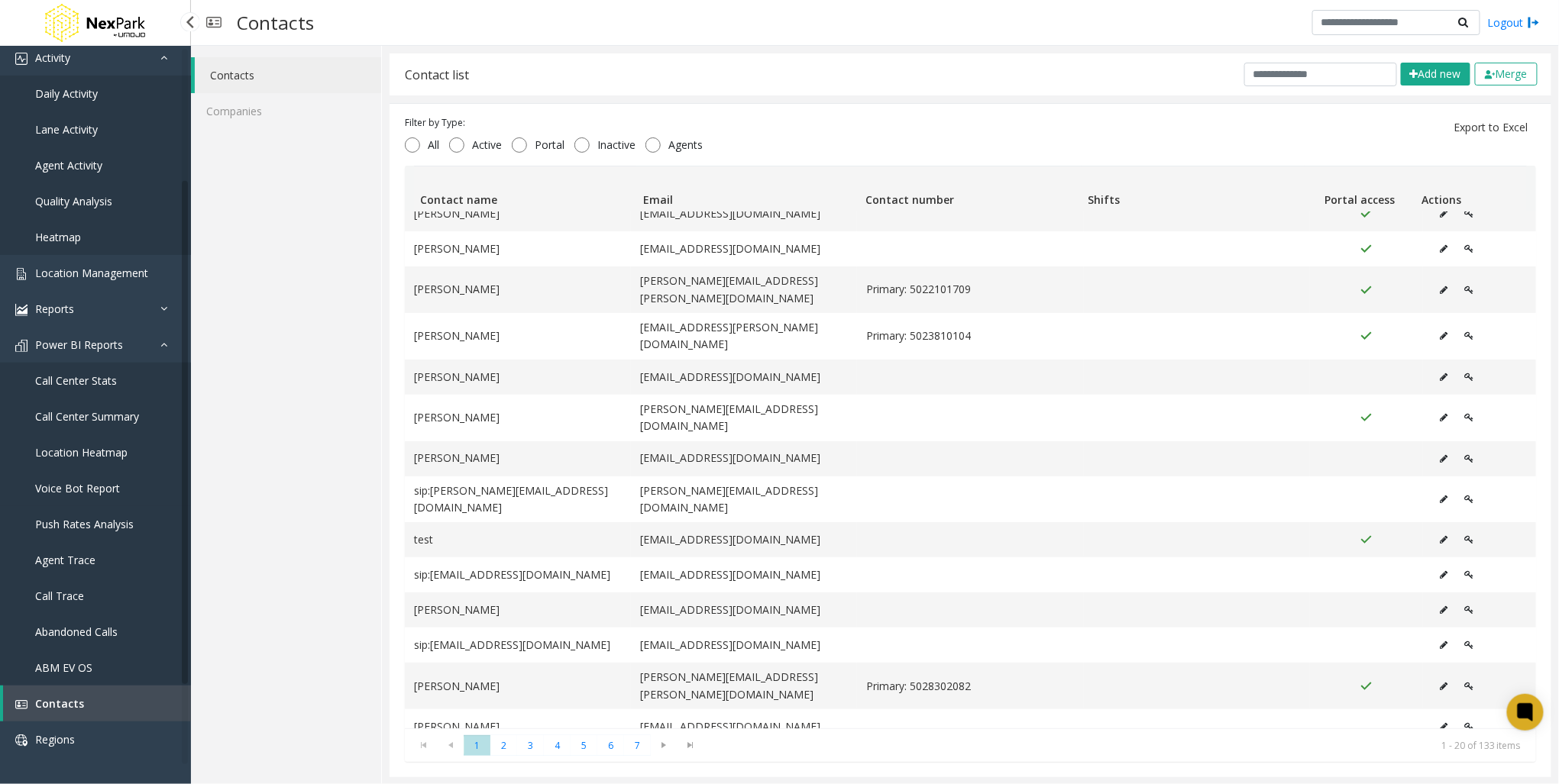
scroll to position [183, 0]
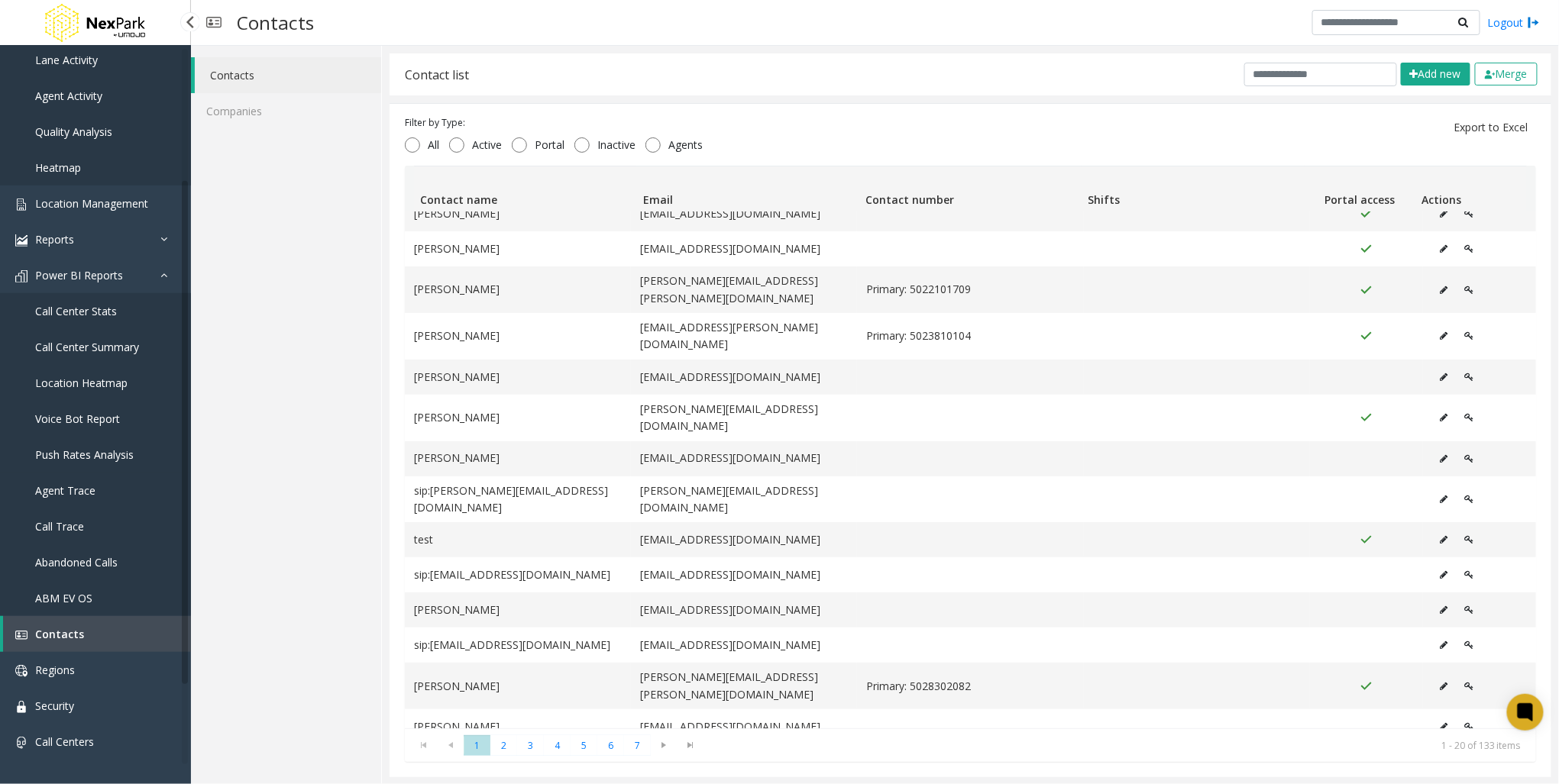
click at [121, 459] on span "Push Rates Analysis" at bounding box center [84, 454] width 98 height 14
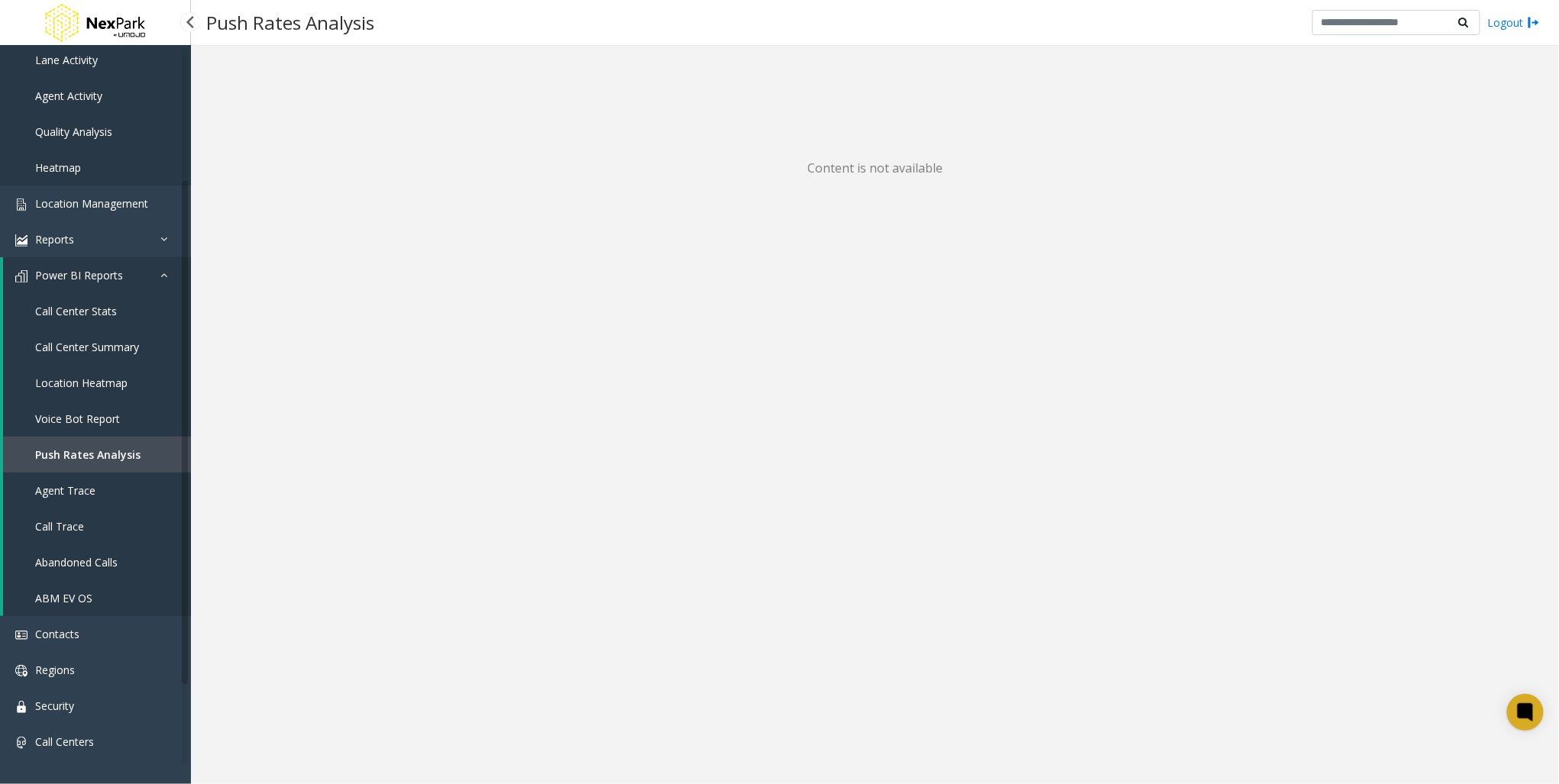
click at [114, 351] on span "Call Center Summary" at bounding box center [87, 346] width 104 height 14
